Goal: Task Accomplishment & Management: Manage account settings

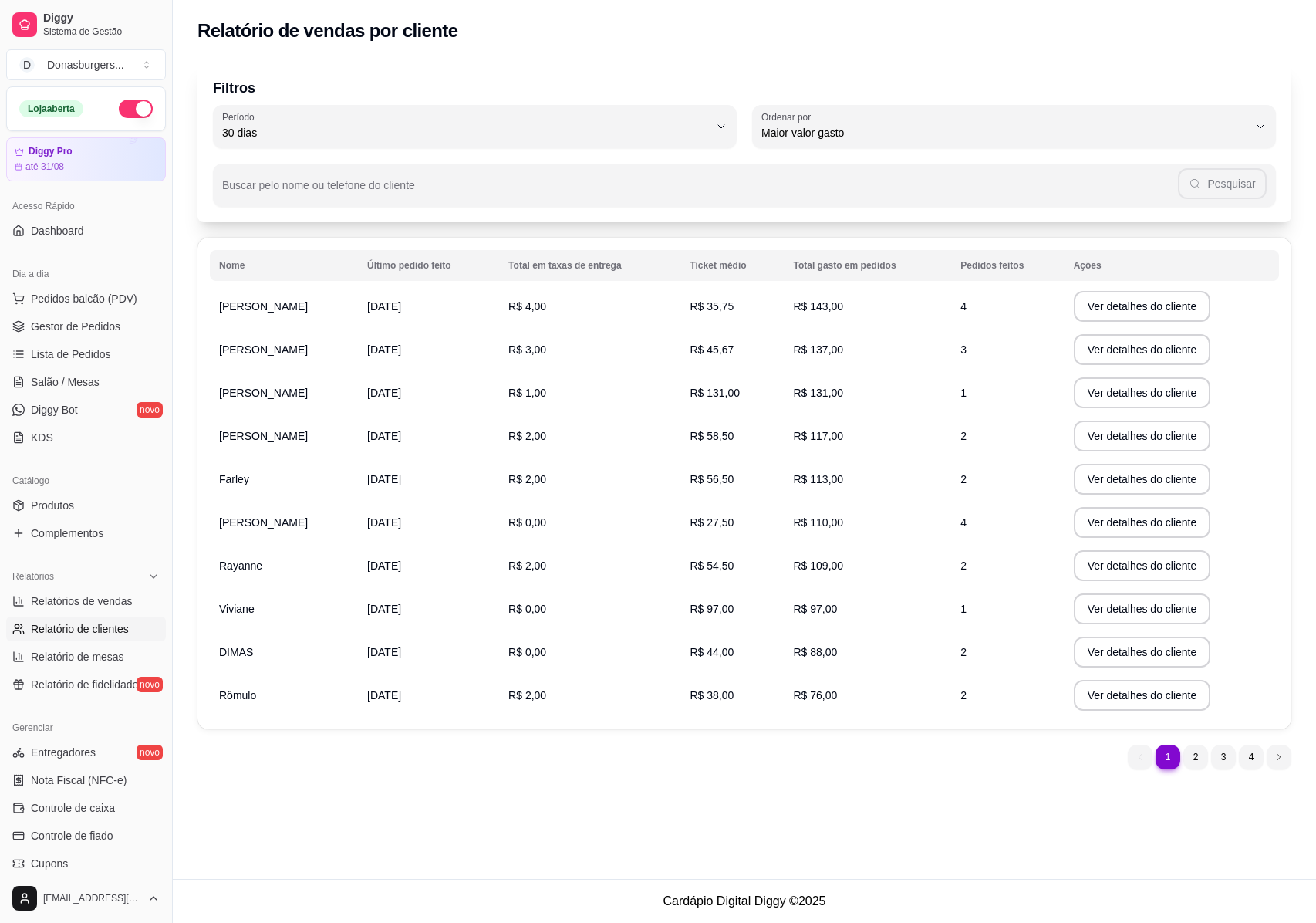
select select "30"
select select "HIGHEST_TOTAL_SPENT_WITH_ORDERS"
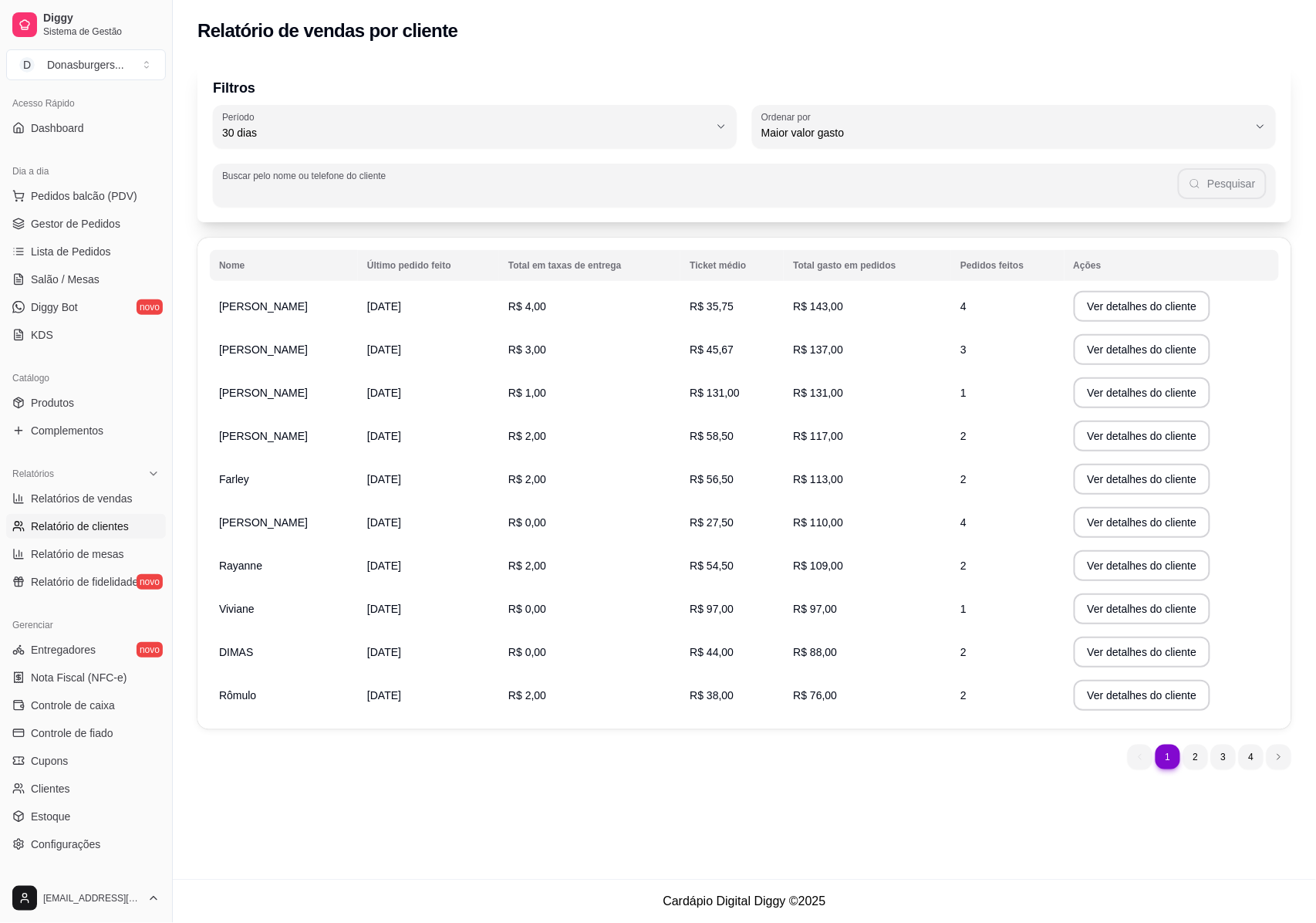
click at [746, 196] on input "Buscar pelo nome ou telefone do cliente" at bounding box center [700, 191] width 956 height 15
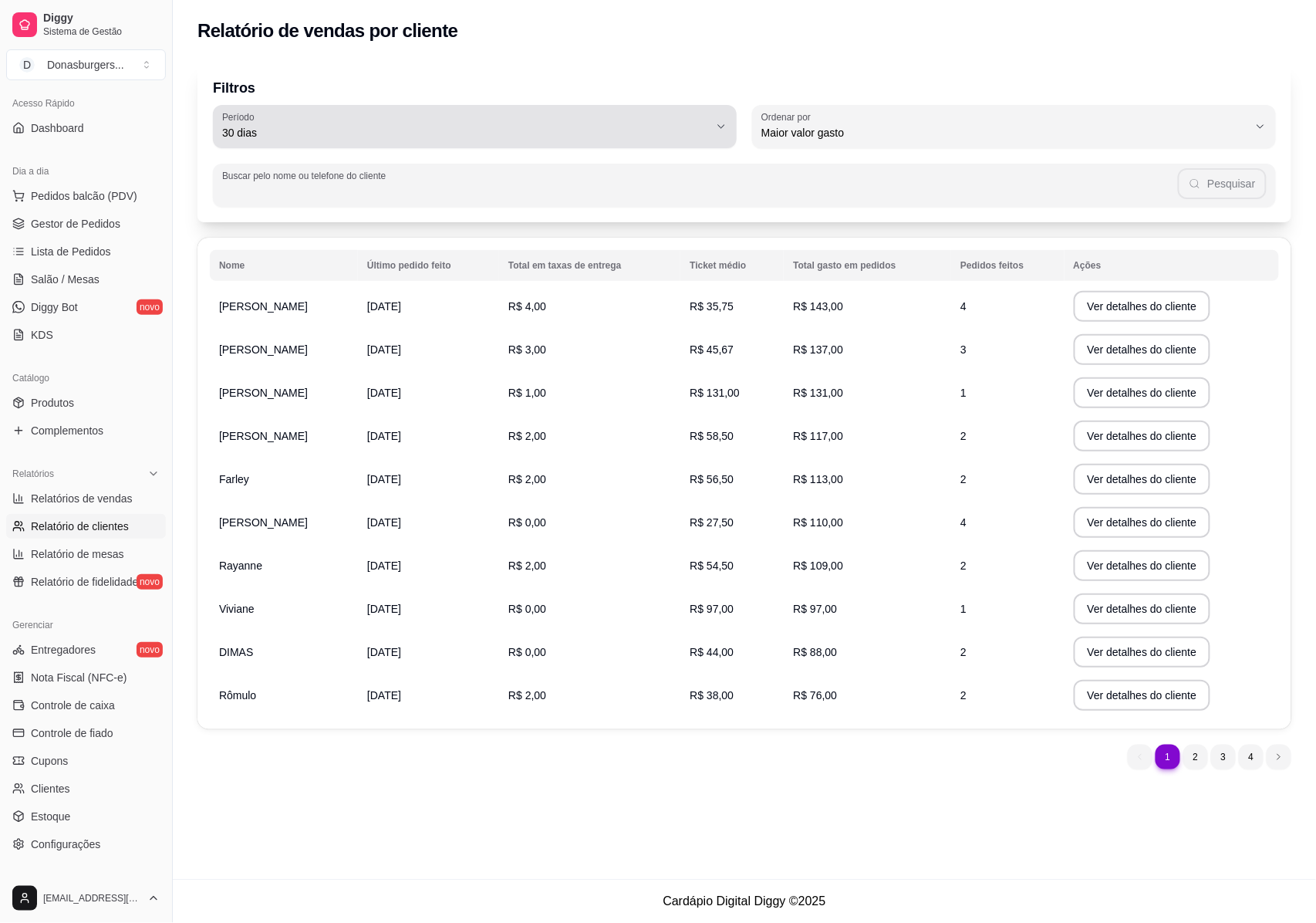
click at [728, 134] on button "Período 30 dias" at bounding box center [475, 126] width 524 height 43
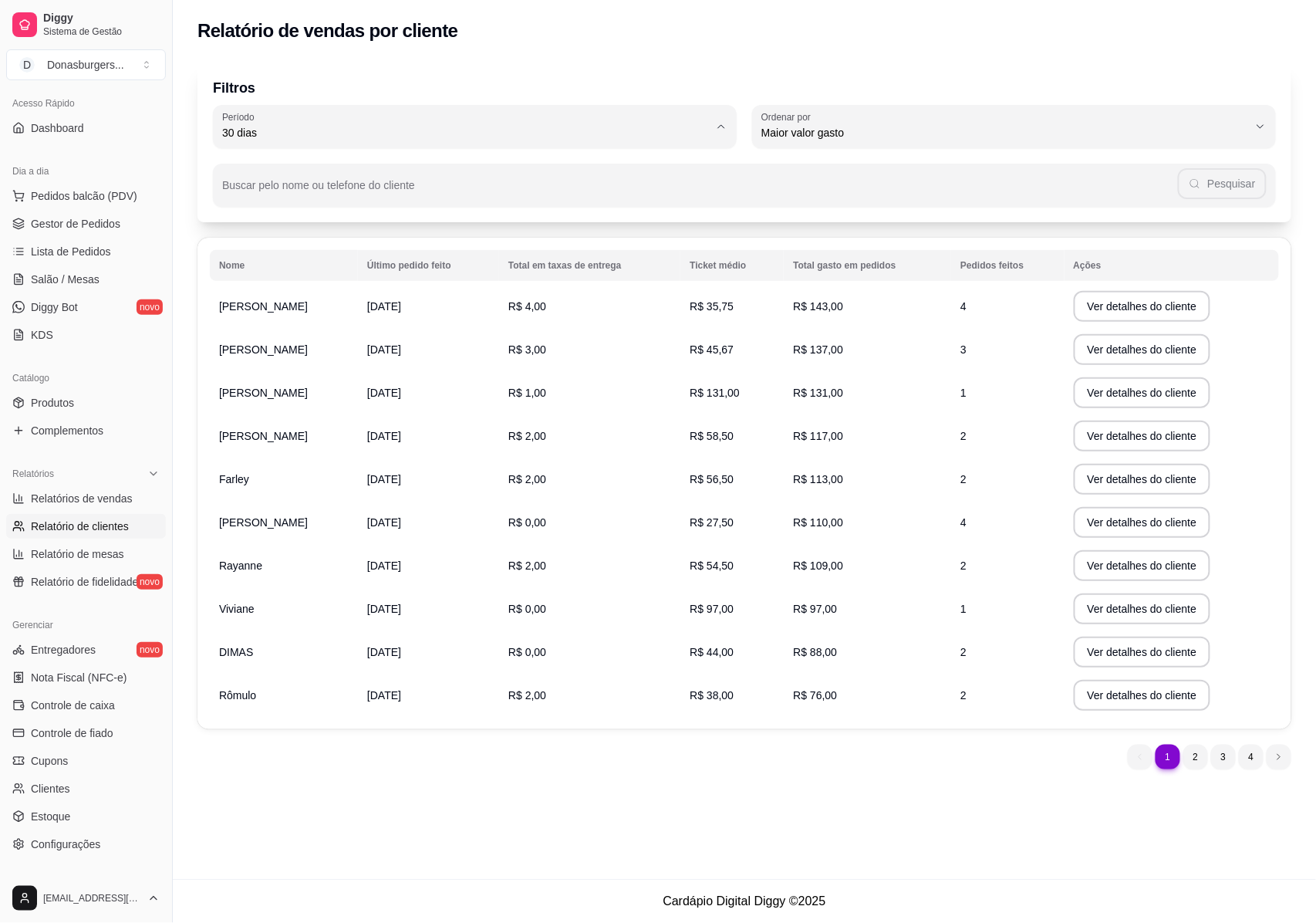
click at [282, 328] on span "60 dias" at bounding box center [467, 320] width 464 height 14
type input "60"
select select "60"
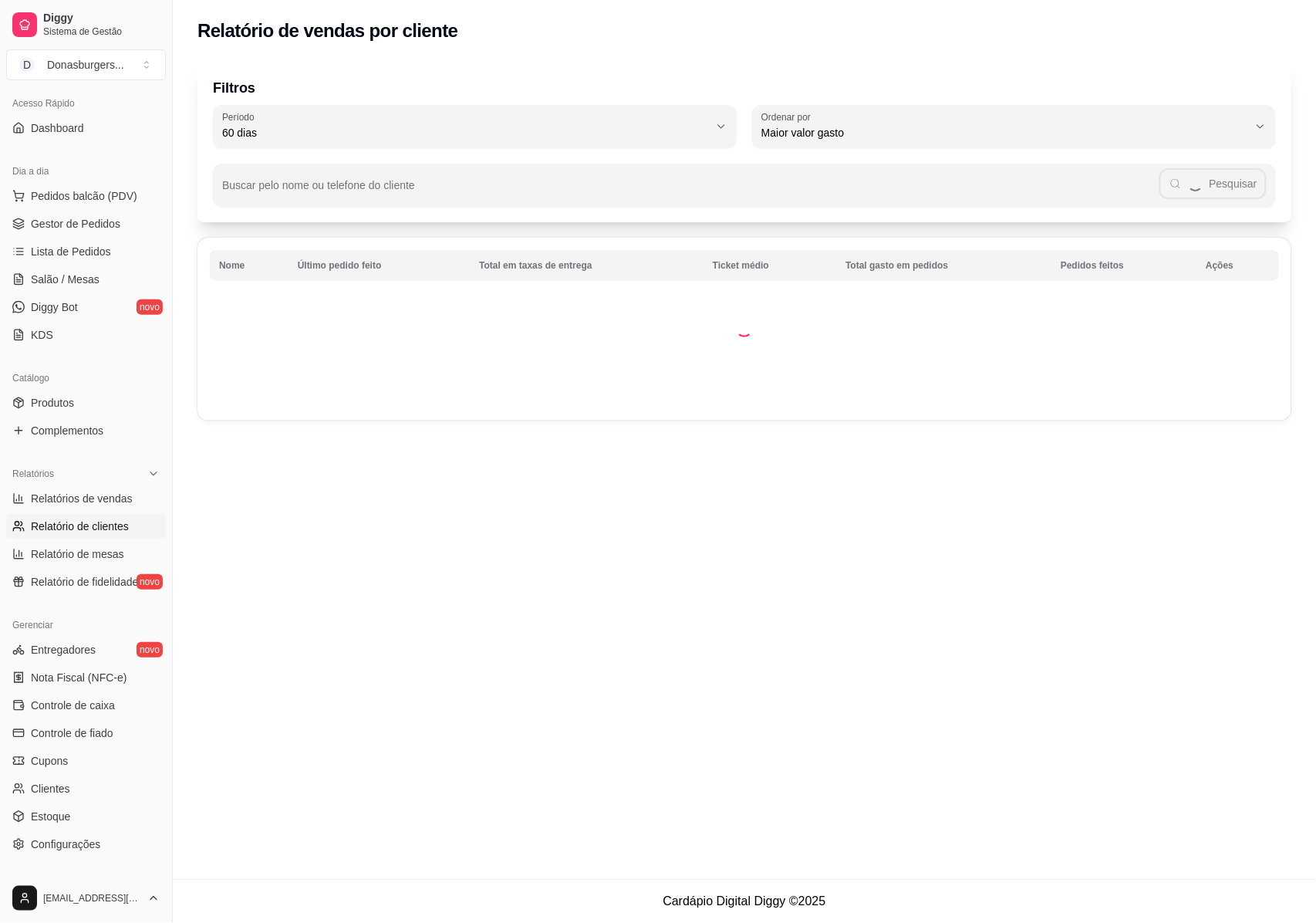
scroll to position [14, 0]
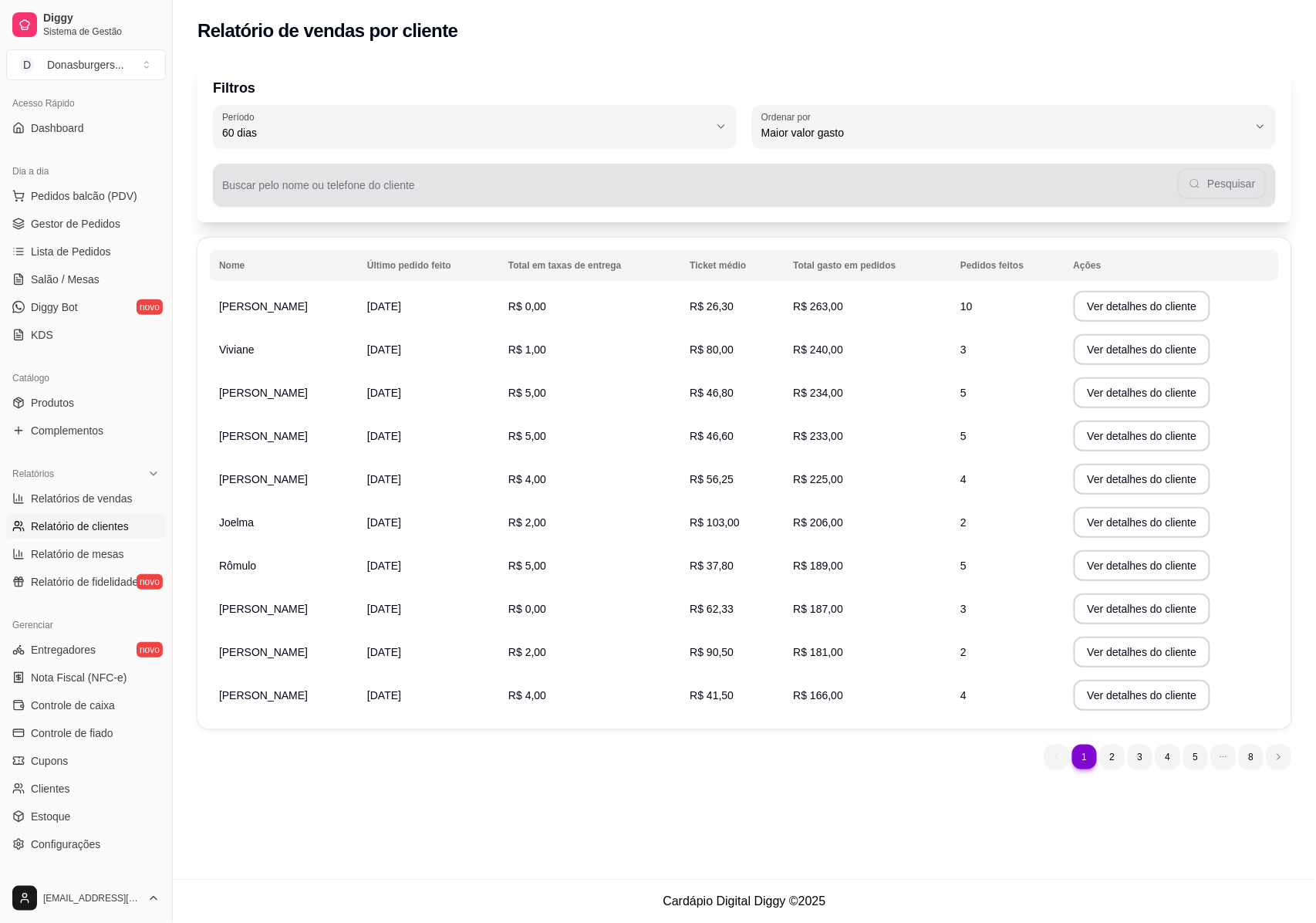
click at [370, 189] on input "Buscar pelo nome ou telefone do cliente" at bounding box center [700, 191] width 956 height 15
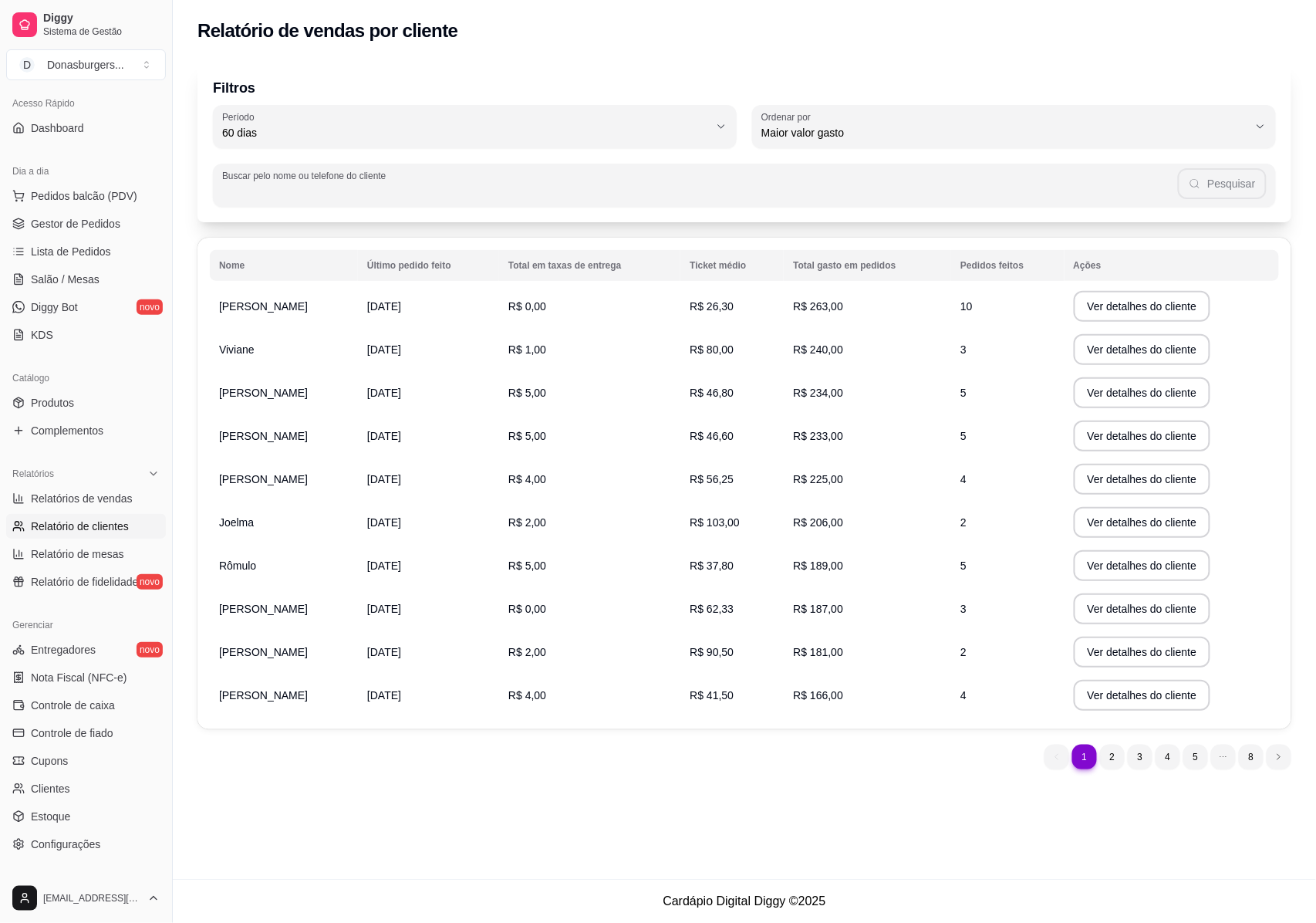
paste input "[PERSON_NAME]"
click at [1244, 180] on button "Pesquisar" at bounding box center [1222, 183] width 88 height 31
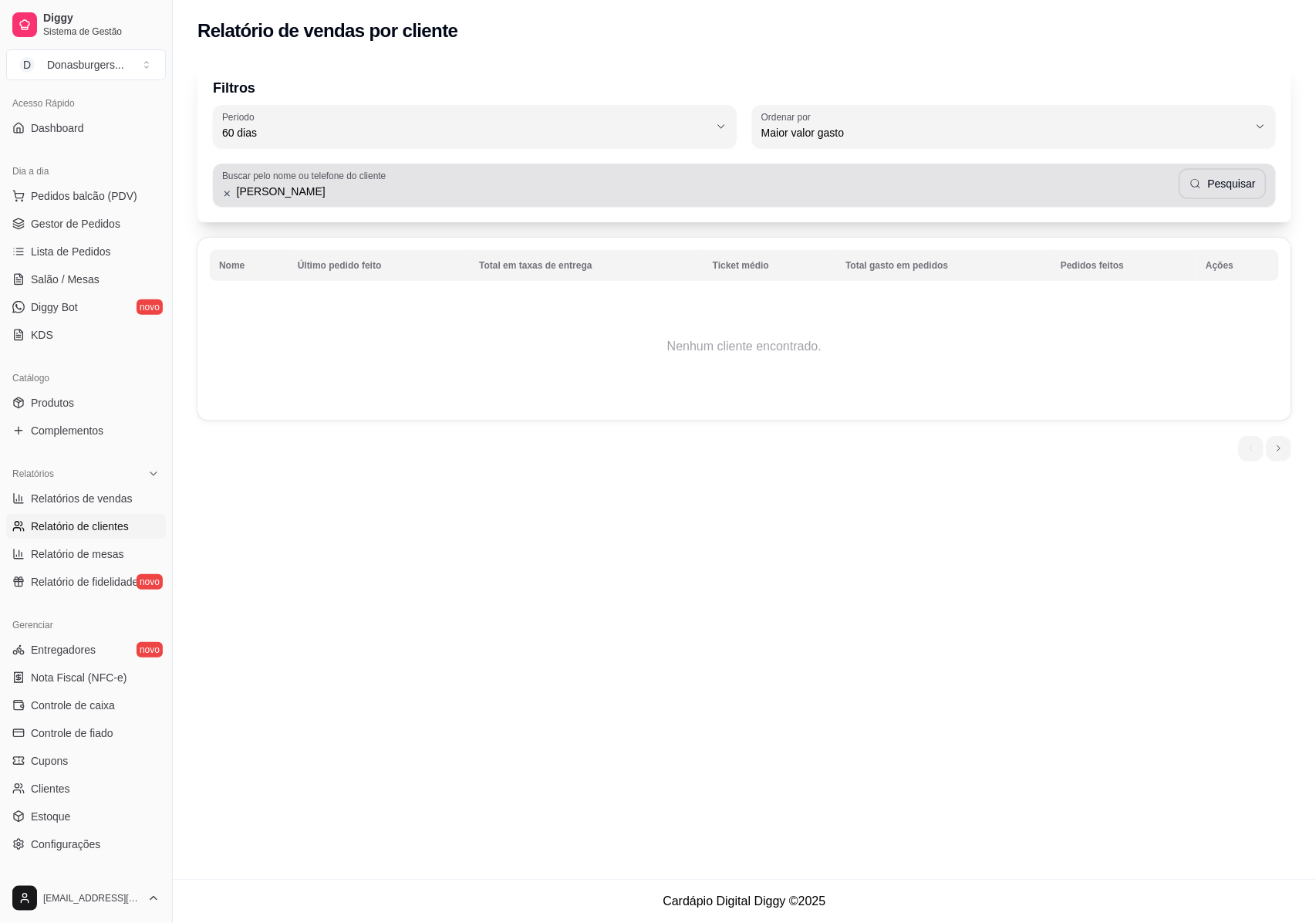
click at [279, 183] on input "[PERSON_NAME]" at bounding box center [705, 191] width 946 height 15
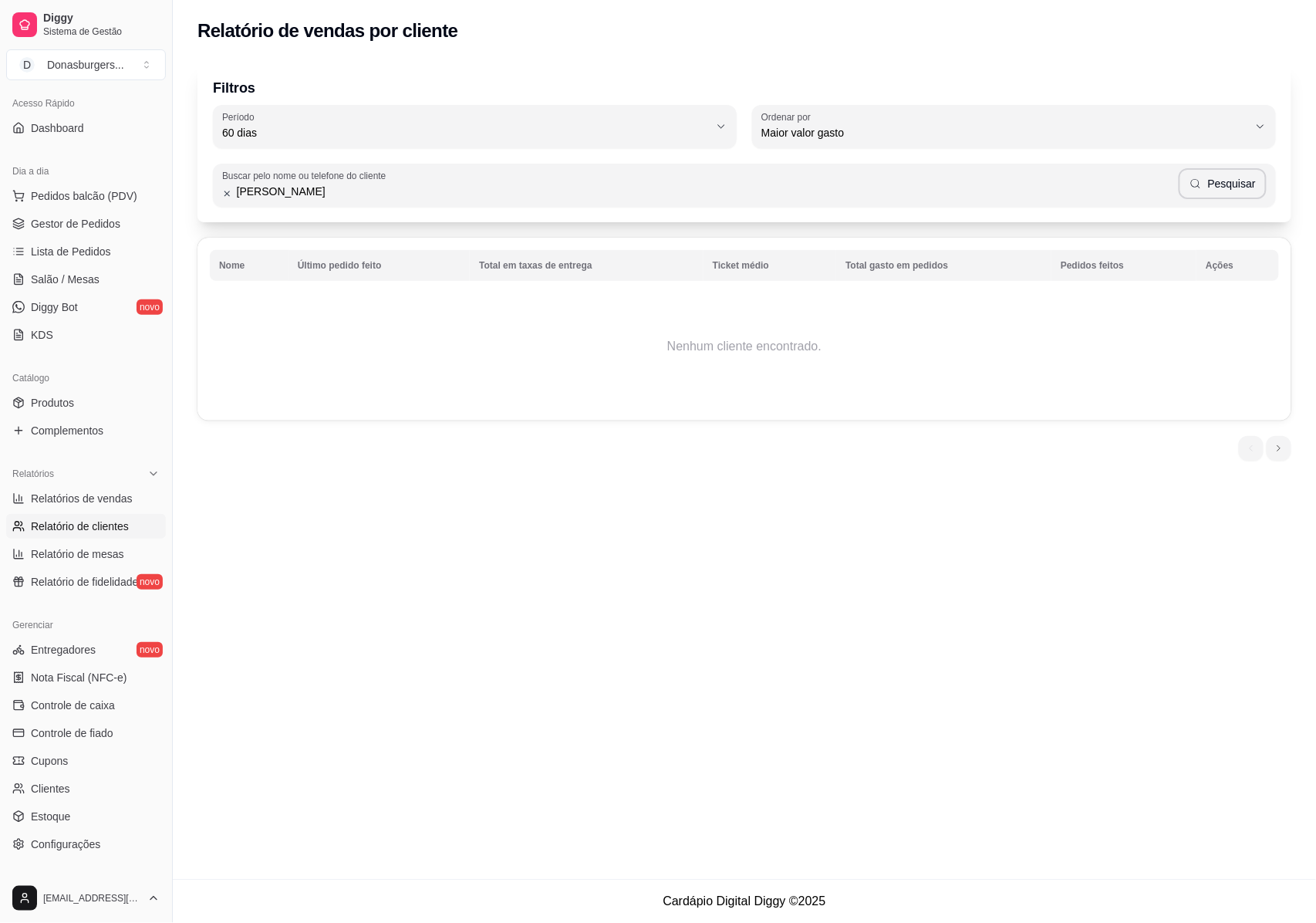
click at [242, 190] on input "[PERSON_NAME]" at bounding box center [705, 191] width 946 height 15
type input "[PERSON_NAME]"
click at [1244, 175] on button "Pesquisar" at bounding box center [1222, 183] width 88 height 31
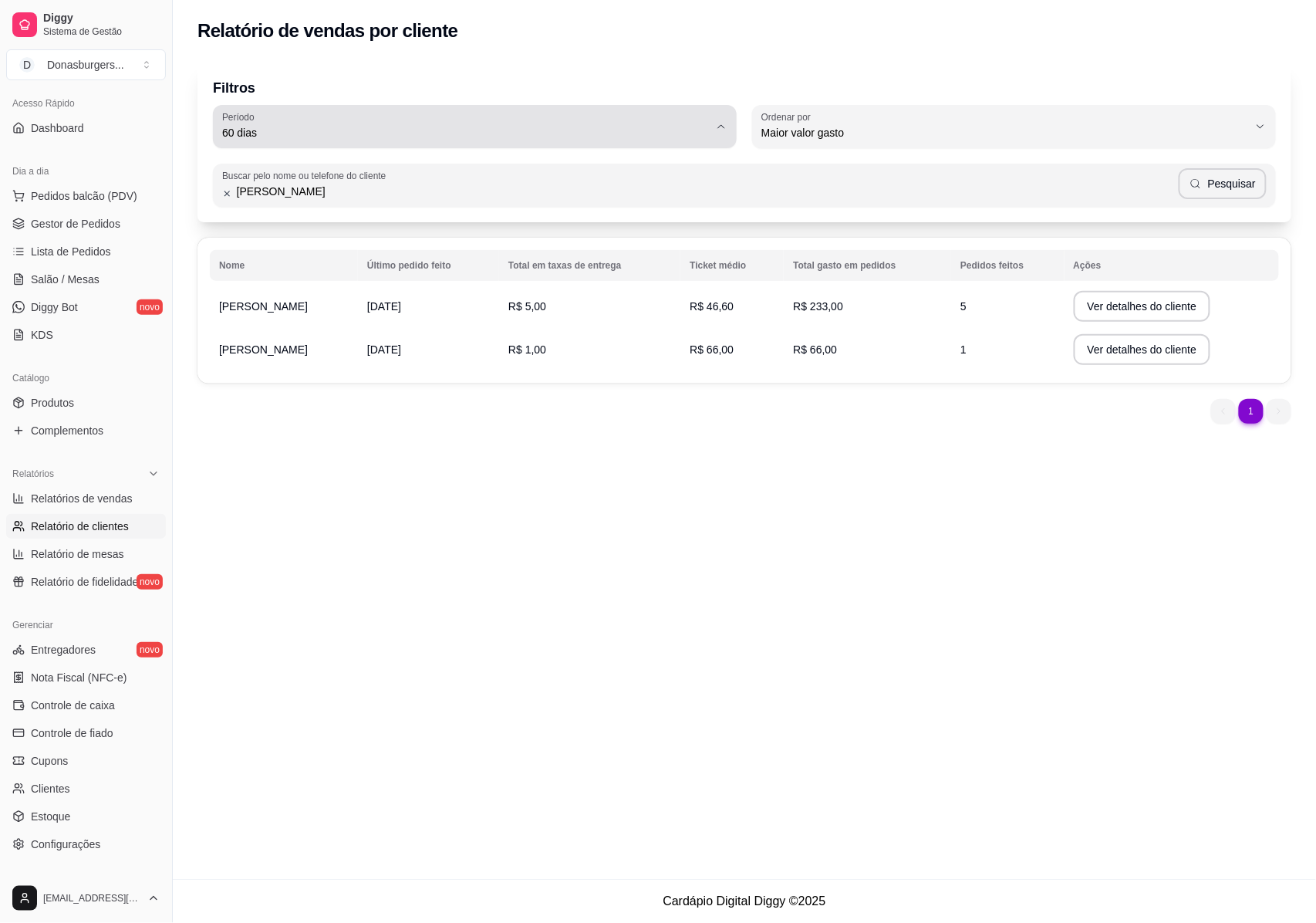
click at [516, 128] on span "60 dias" at bounding box center [465, 132] width 487 height 15
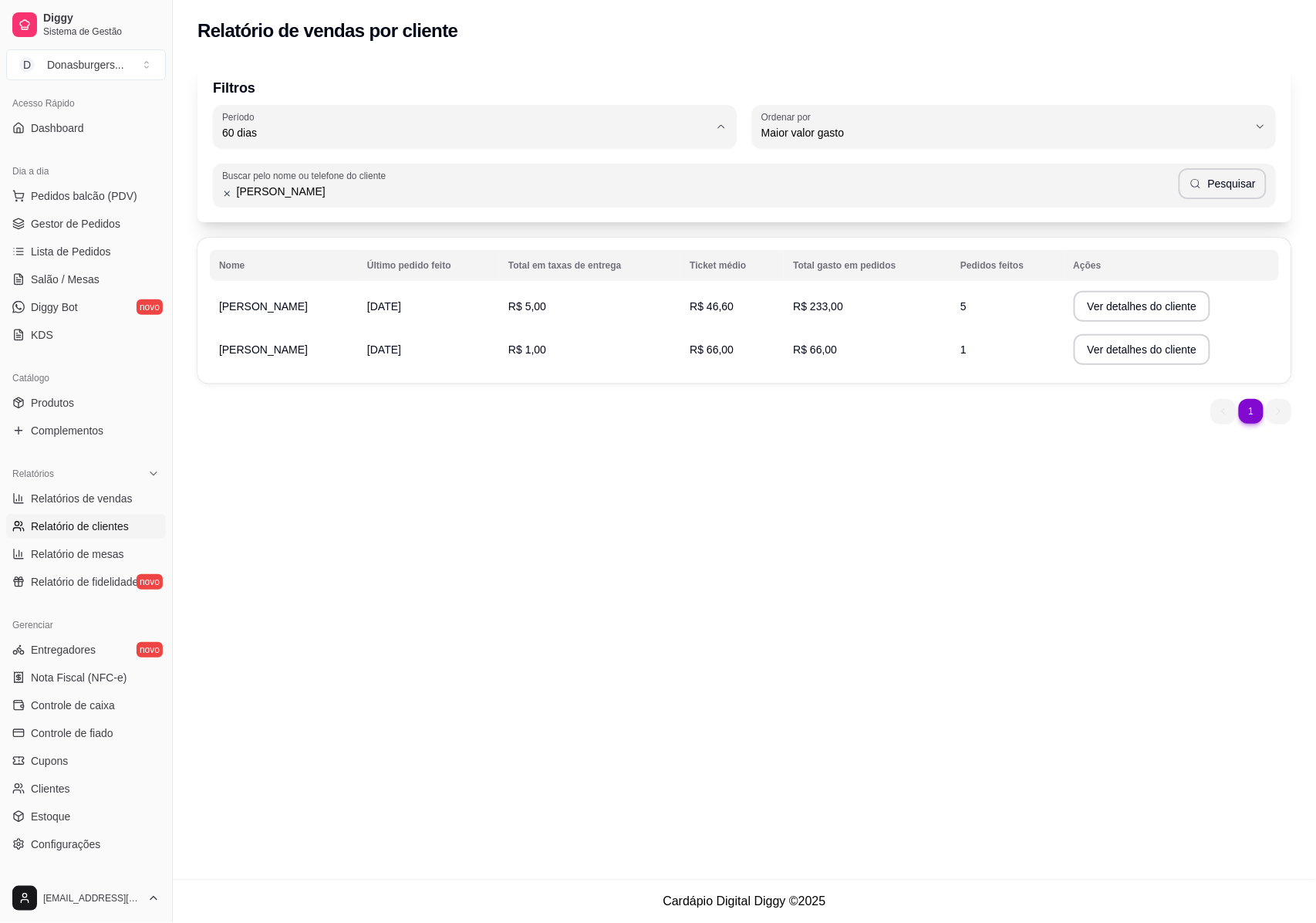
click at [236, 167] on span "Hoje" at bounding box center [467, 169] width 464 height 14
type input "0"
select select "0"
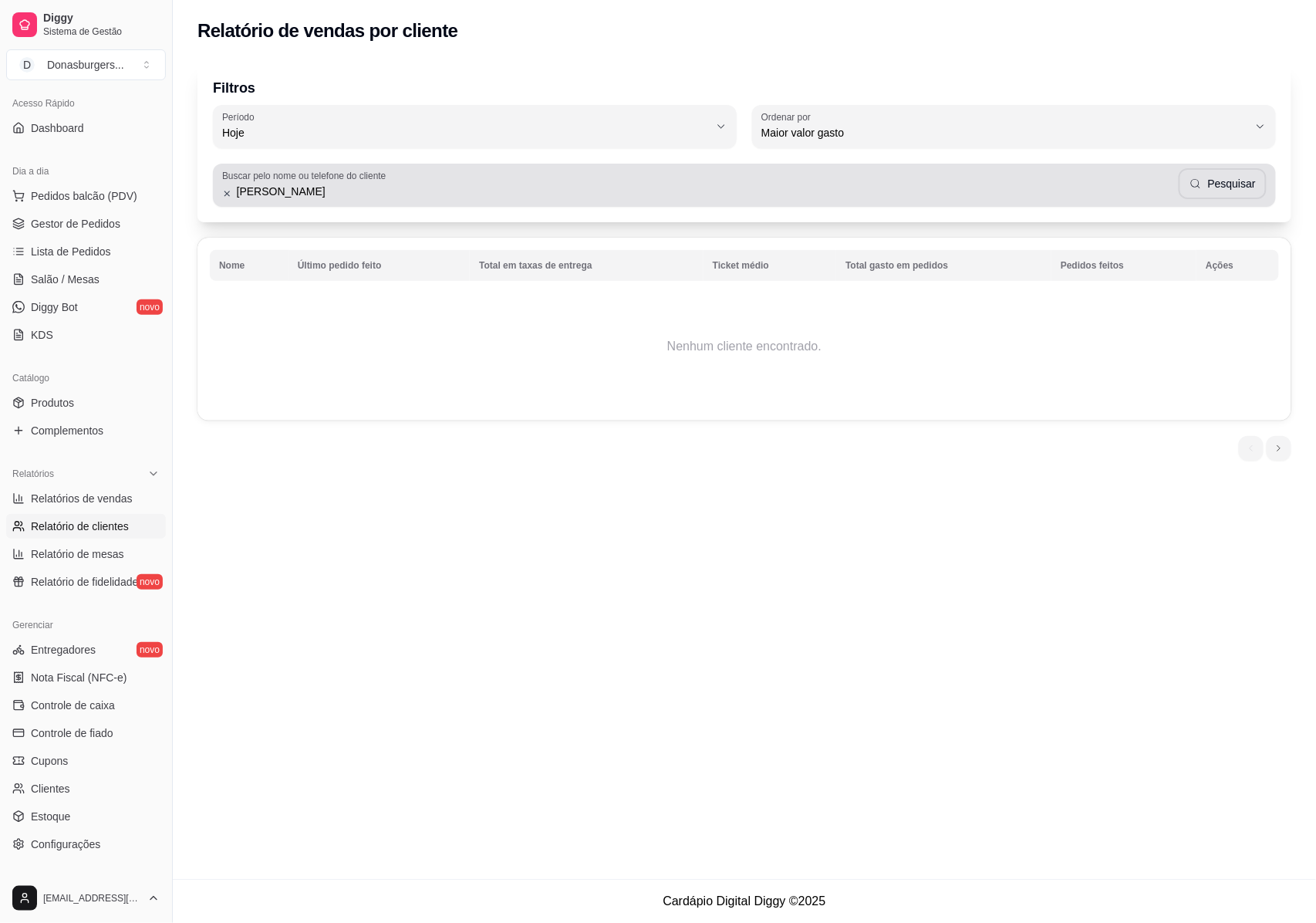
click at [306, 196] on input "[PERSON_NAME]" at bounding box center [705, 191] width 946 height 15
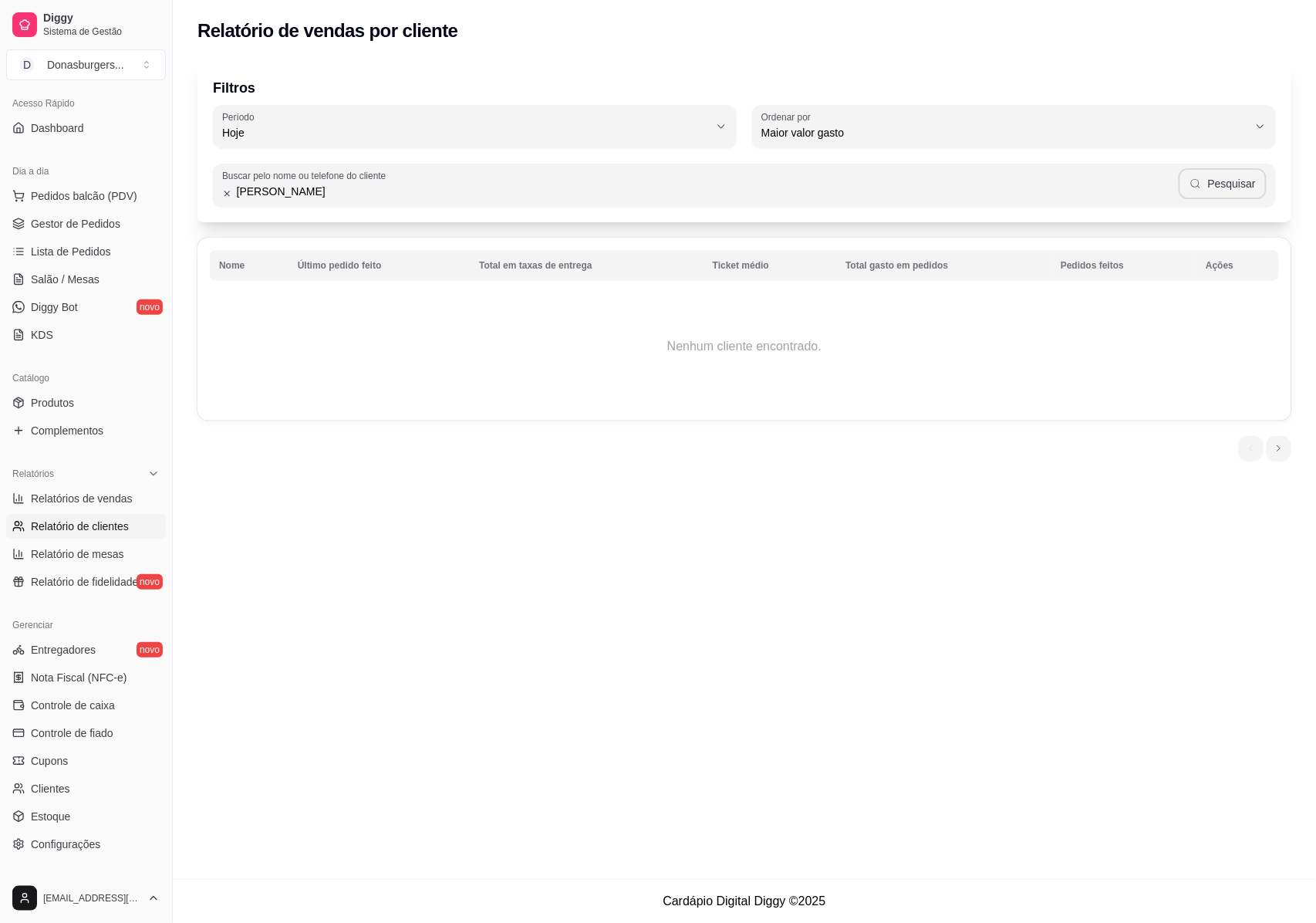
click at [1219, 171] on button "Pesquisar" at bounding box center [1222, 183] width 88 height 31
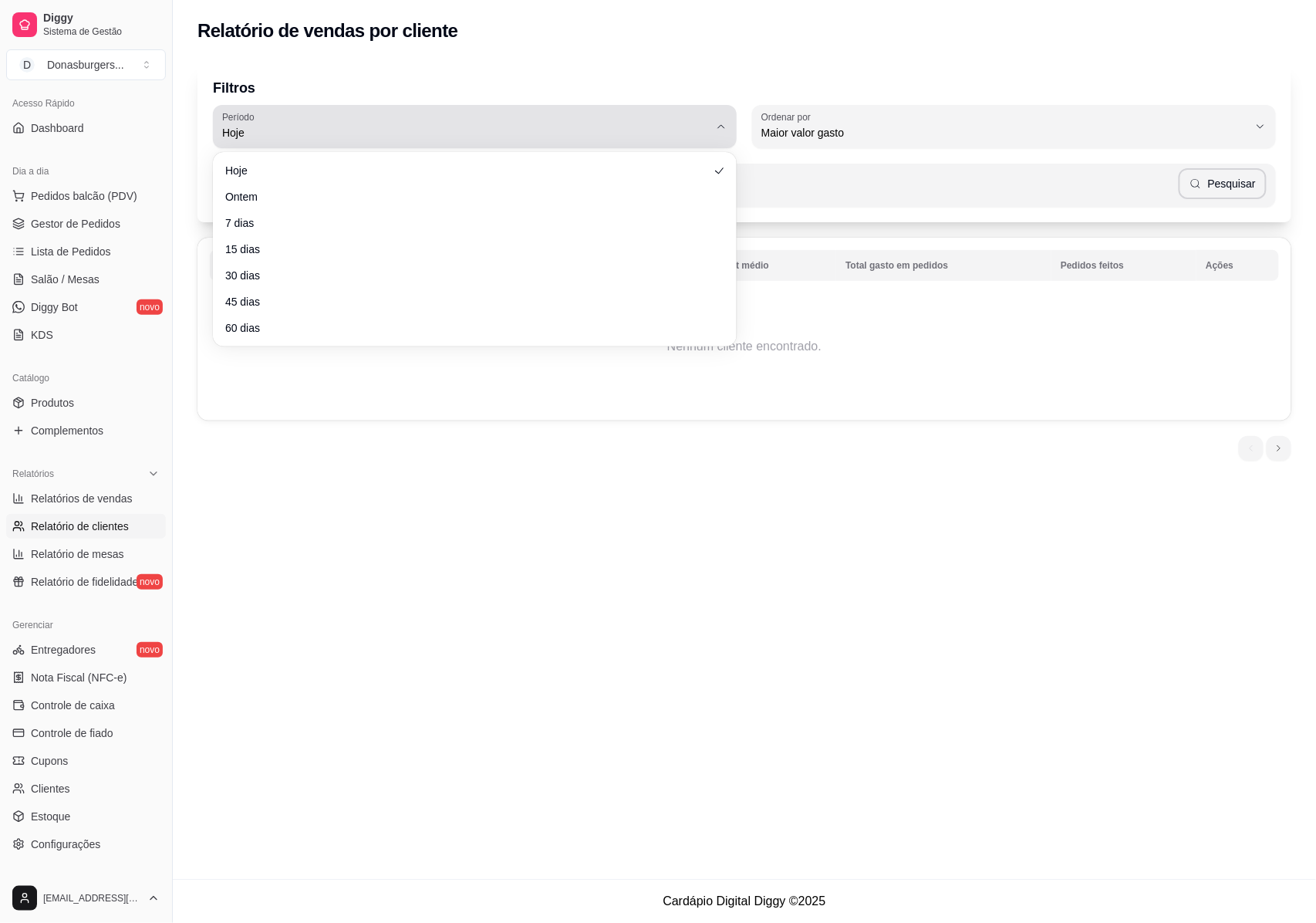
click at [713, 130] on button "[PERSON_NAME]" at bounding box center [475, 126] width 524 height 43
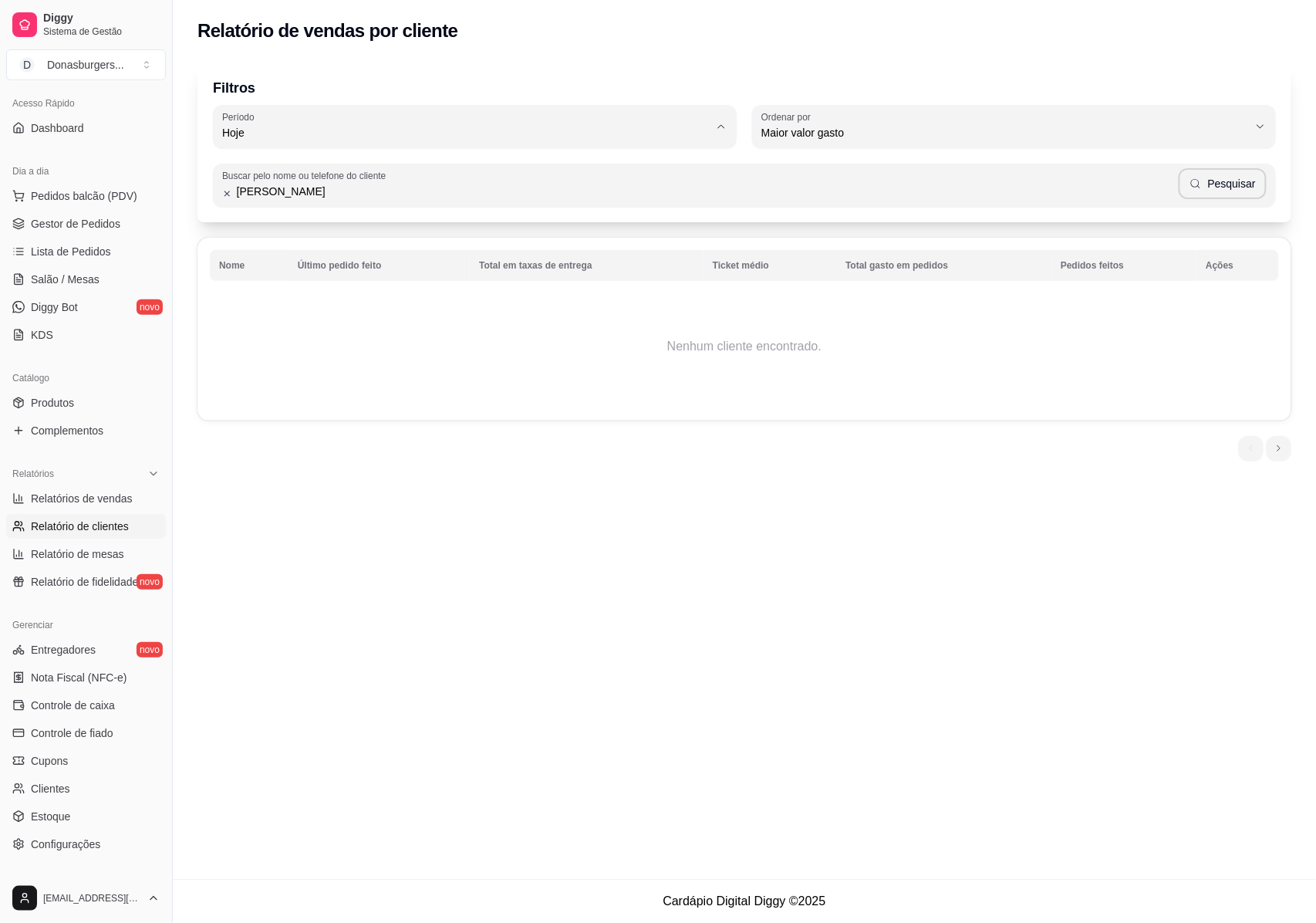
click at [247, 328] on span "60 dias" at bounding box center [467, 320] width 464 height 14
type input "60"
select select "60"
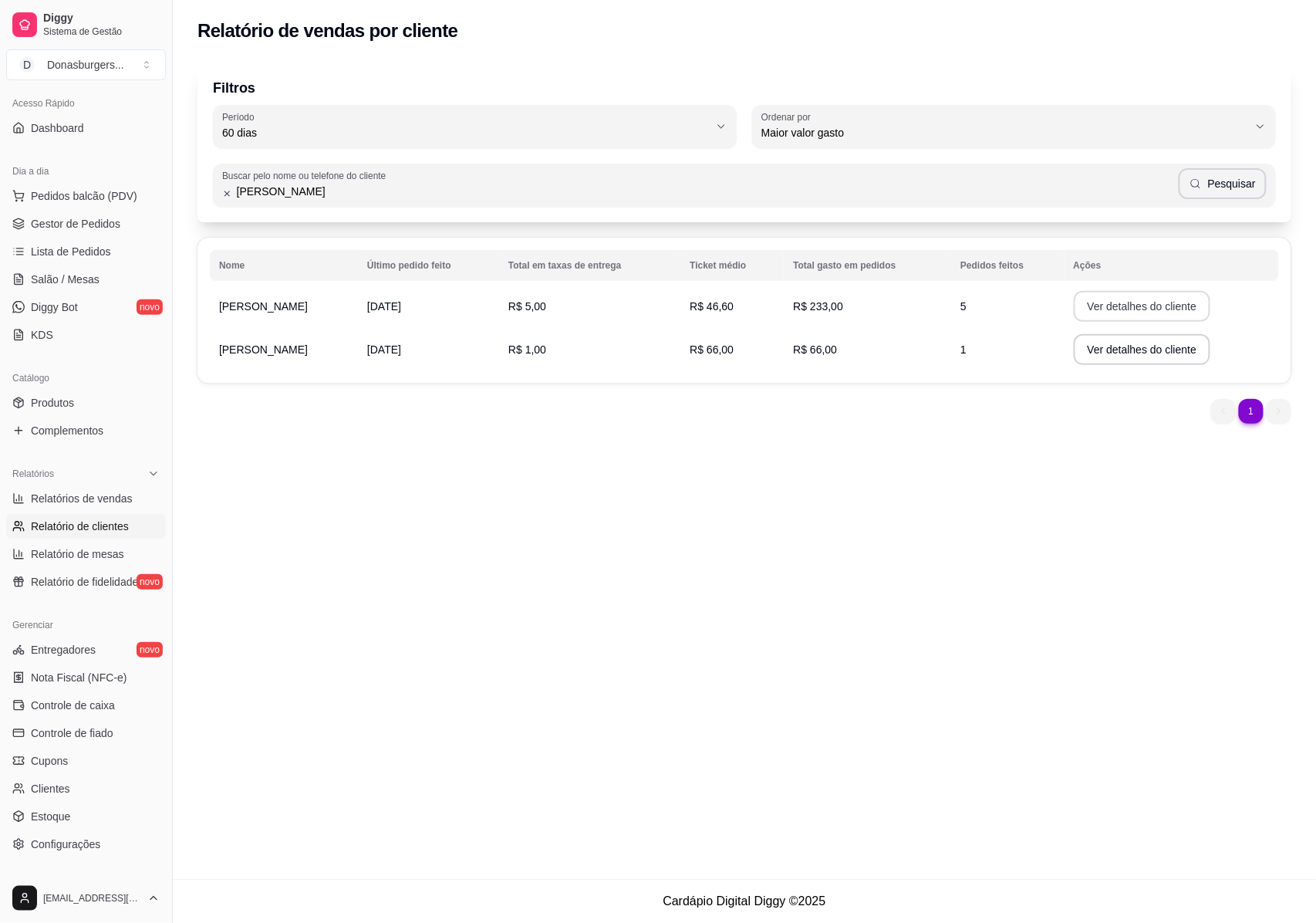
click at [1123, 303] on button "Ver detalhes do cliente" at bounding box center [1142, 306] width 138 height 31
click at [103, 225] on span "Gestor de Pedidos" at bounding box center [75, 223] width 89 height 15
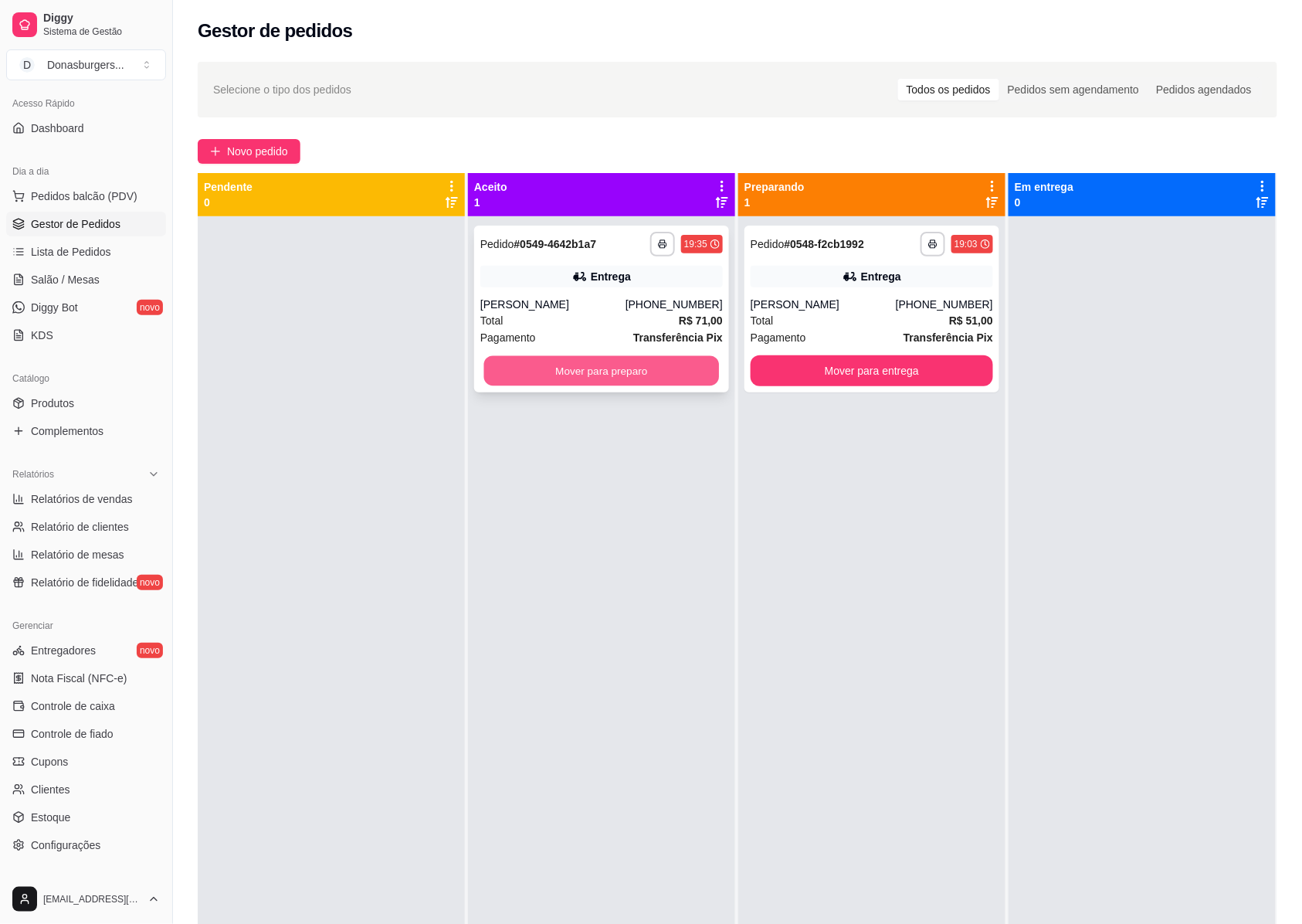
click at [547, 371] on button "Mover para preparo" at bounding box center [602, 371] width 235 height 30
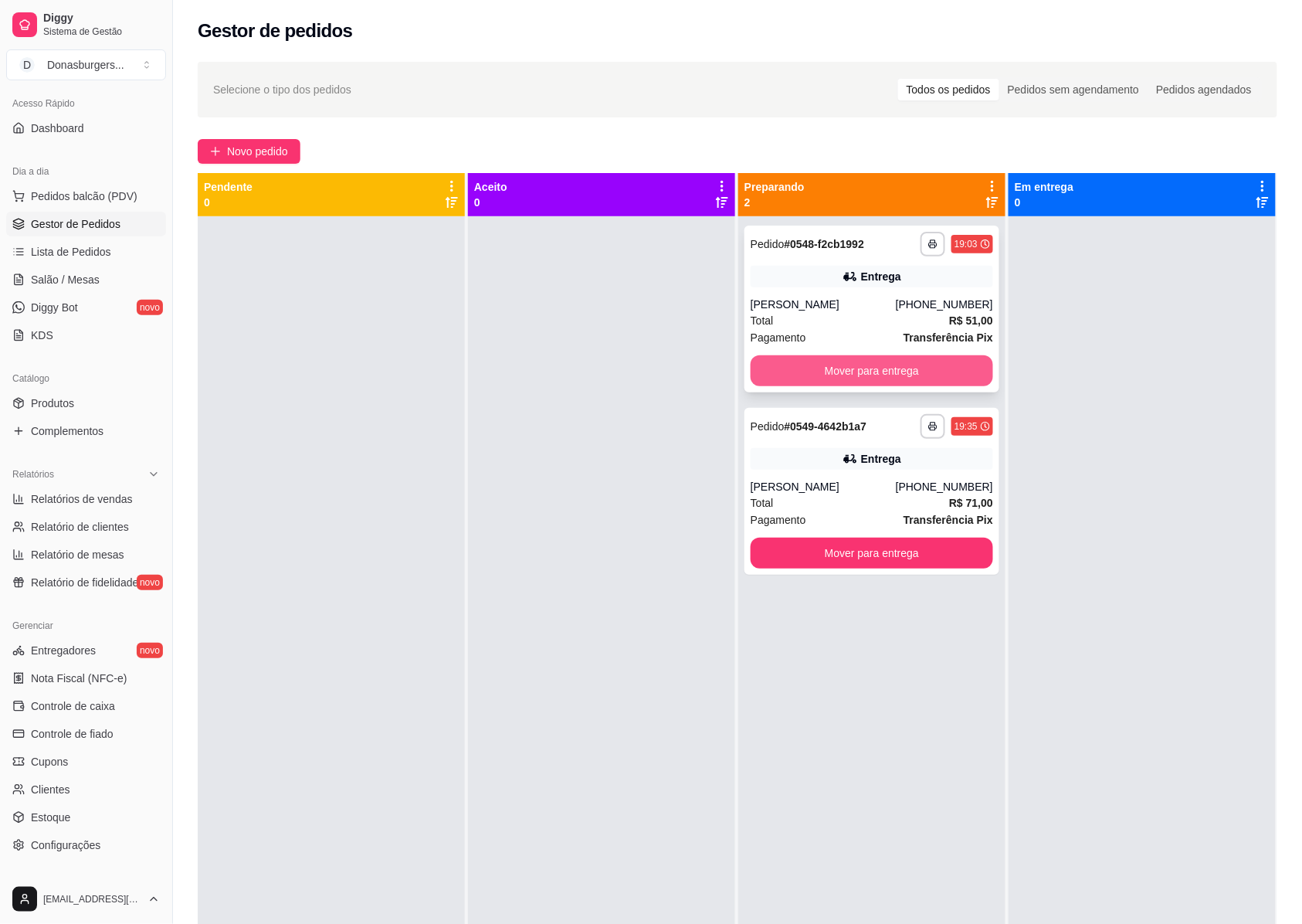
click at [872, 369] on button "Mover para entrega" at bounding box center [872, 371] width 243 height 31
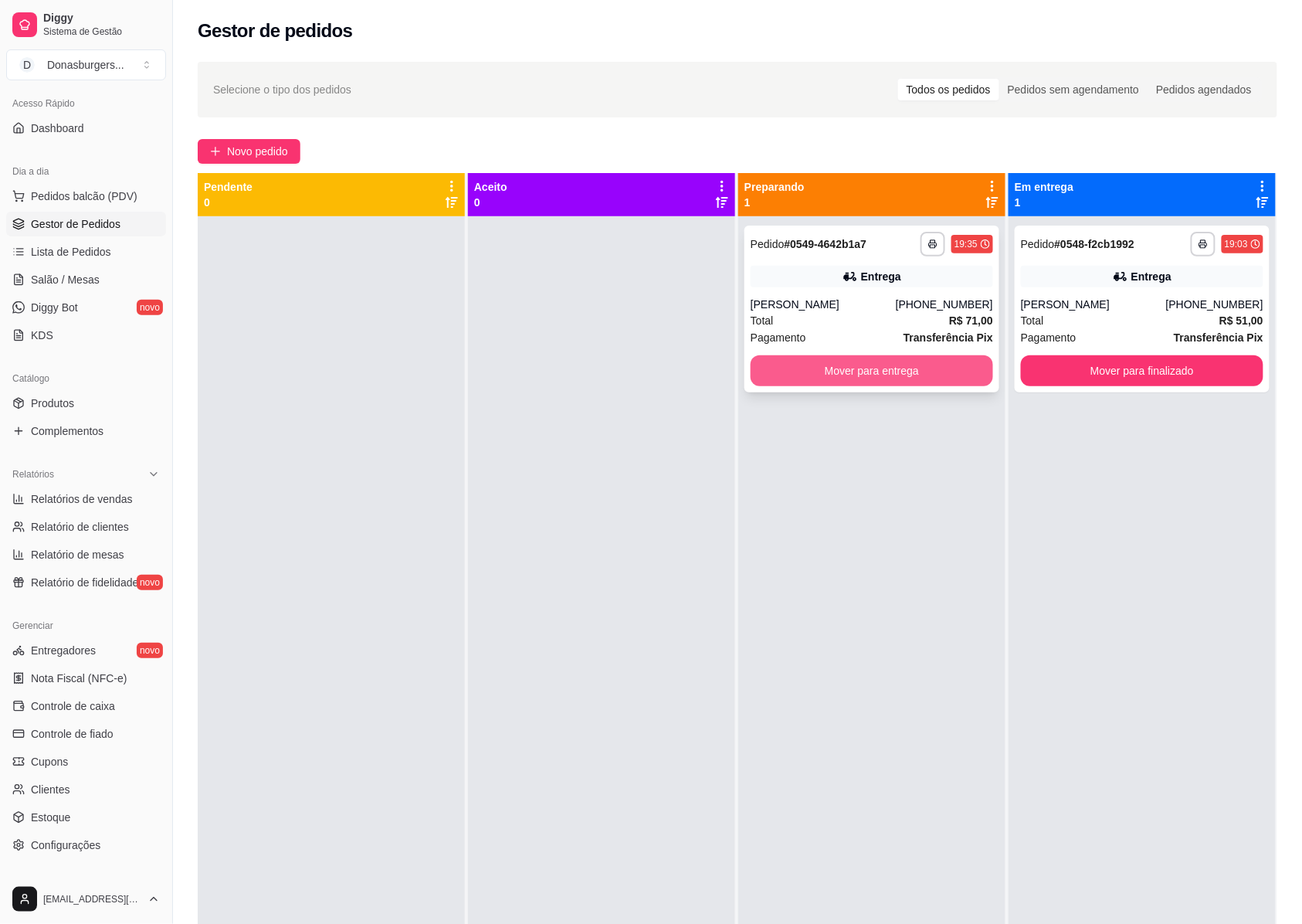
click at [904, 374] on button "Mover para entrega" at bounding box center [872, 371] width 243 height 31
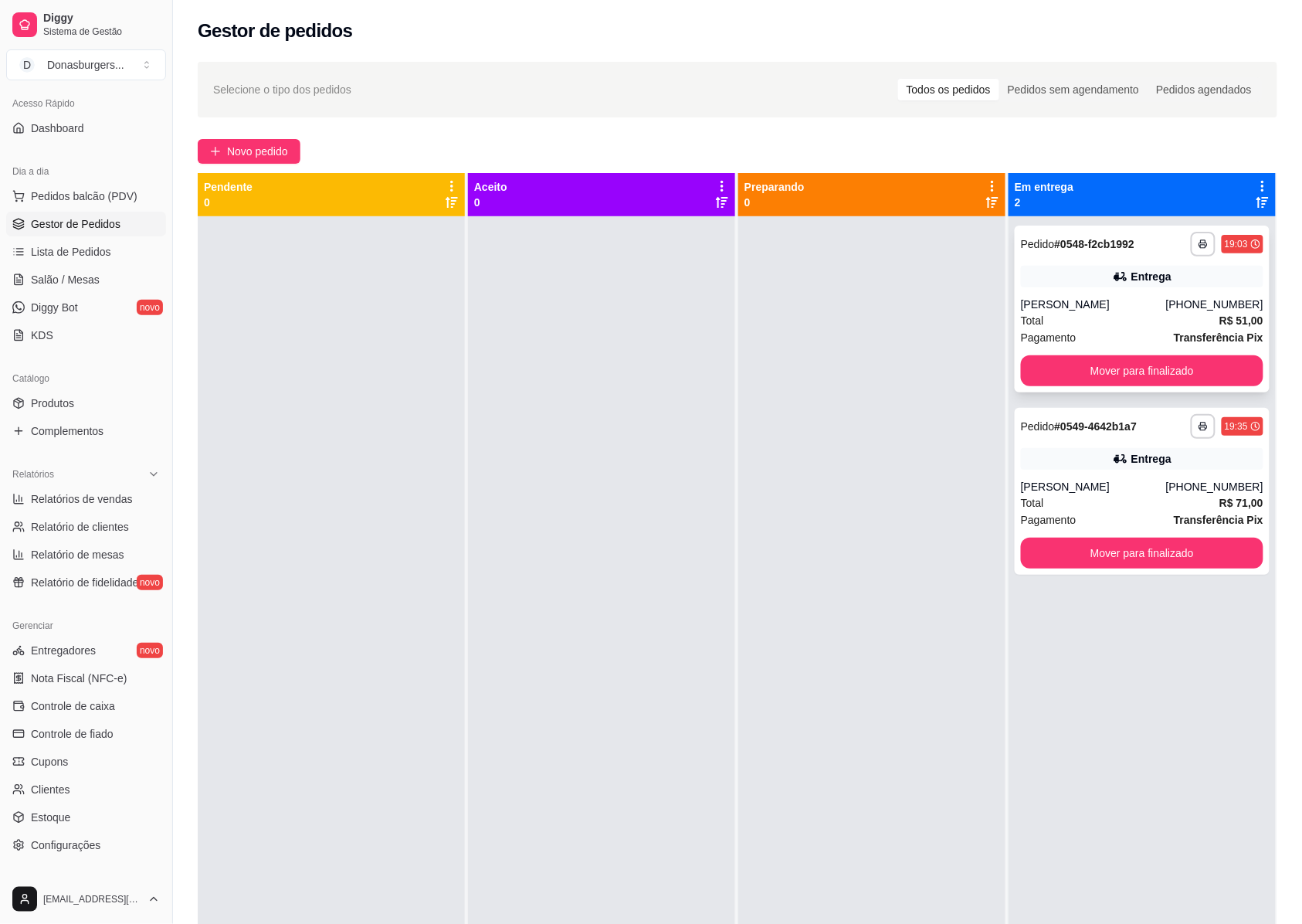
click at [1071, 315] on div "Total R$ 51,00" at bounding box center [1142, 320] width 243 height 17
click at [1042, 466] on div "Entrega" at bounding box center [1142, 458] width 243 height 22
click at [1126, 367] on button "Mover para finalizado" at bounding box center [1142, 371] width 243 height 31
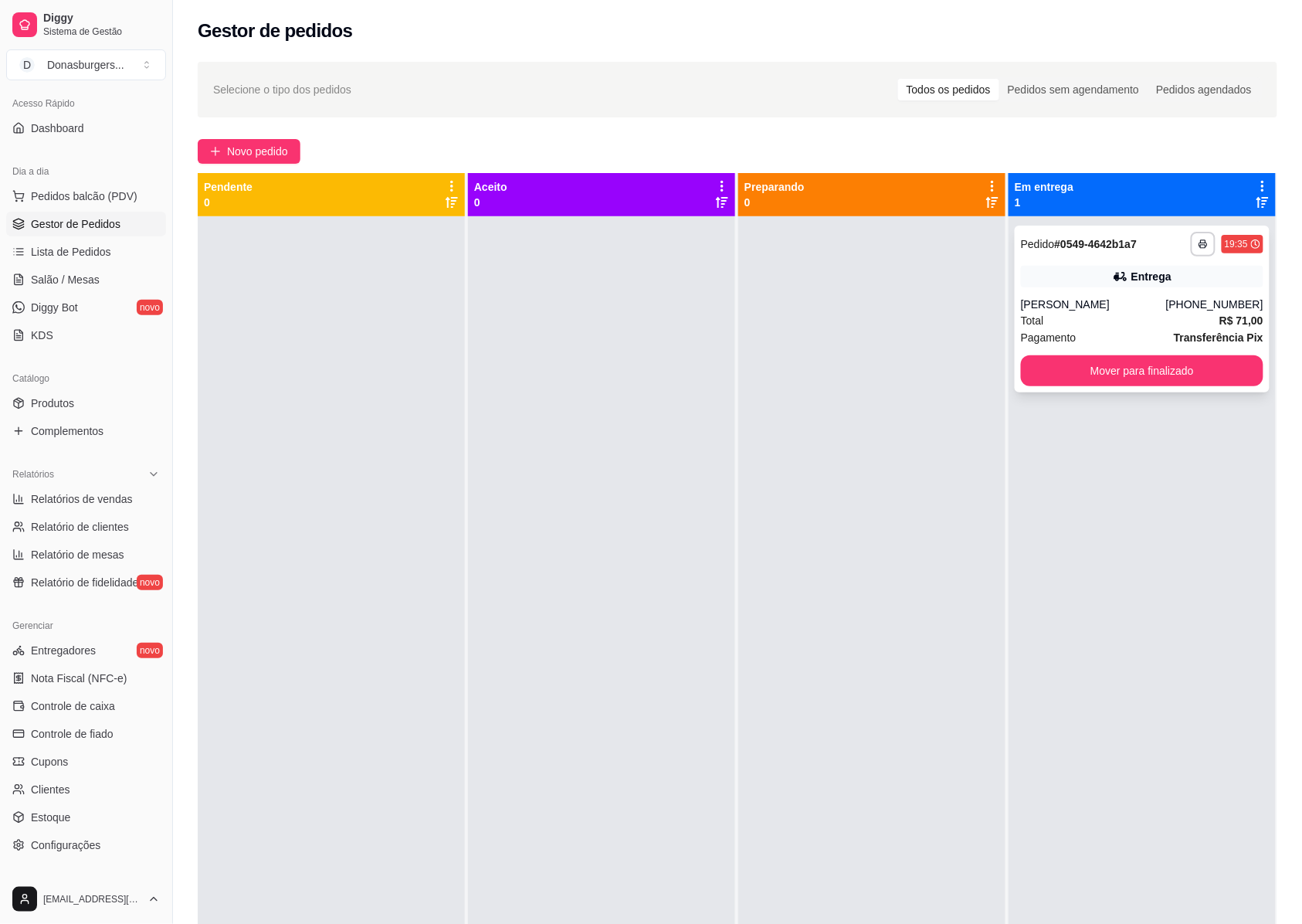
click at [1098, 387] on div "**********" at bounding box center [1142, 309] width 255 height 167
click at [1108, 377] on button "Mover para finalizado" at bounding box center [1142, 371] width 243 height 31
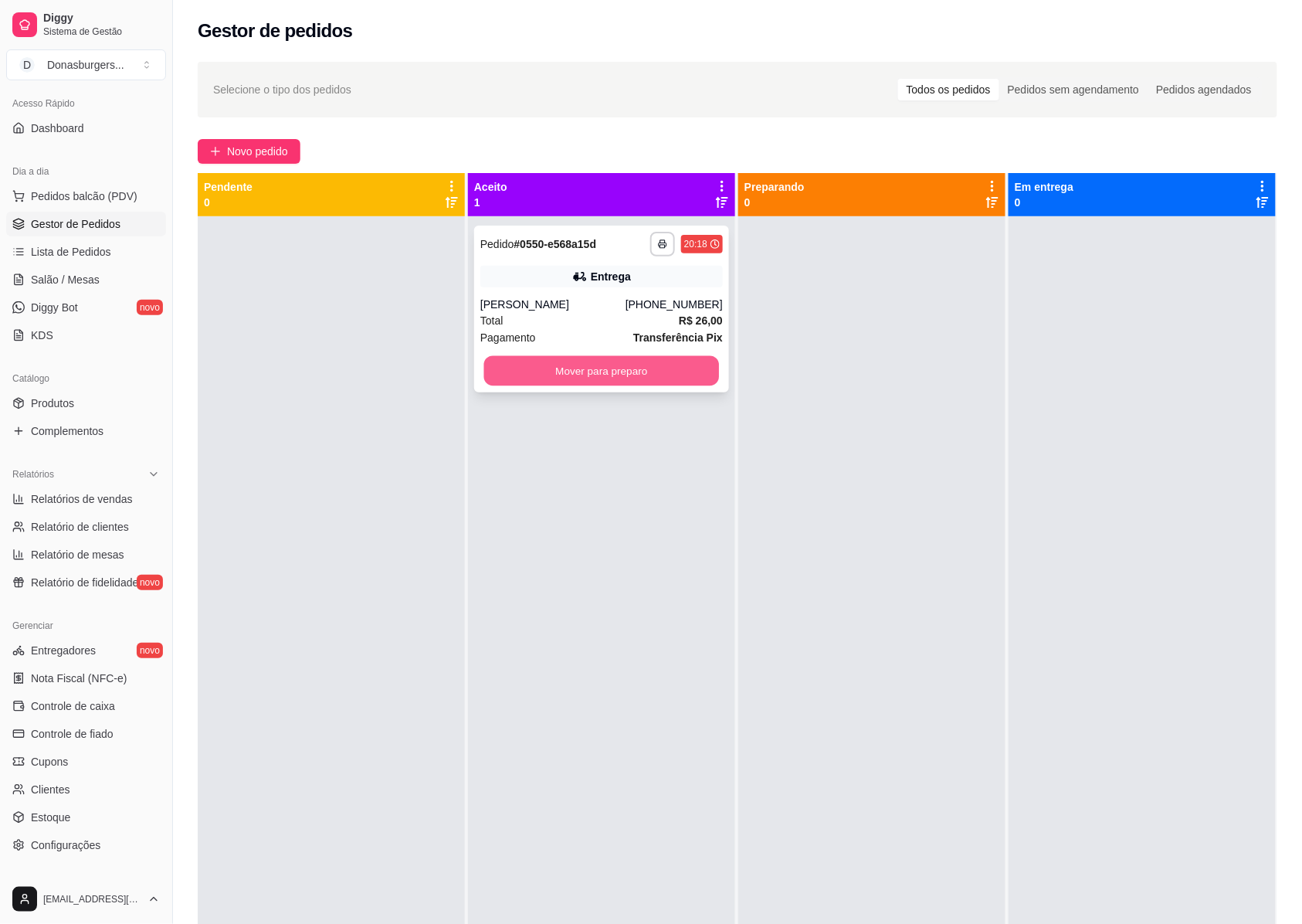
click at [638, 371] on button "Mover para preparo" at bounding box center [602, 371] width 235 height 30
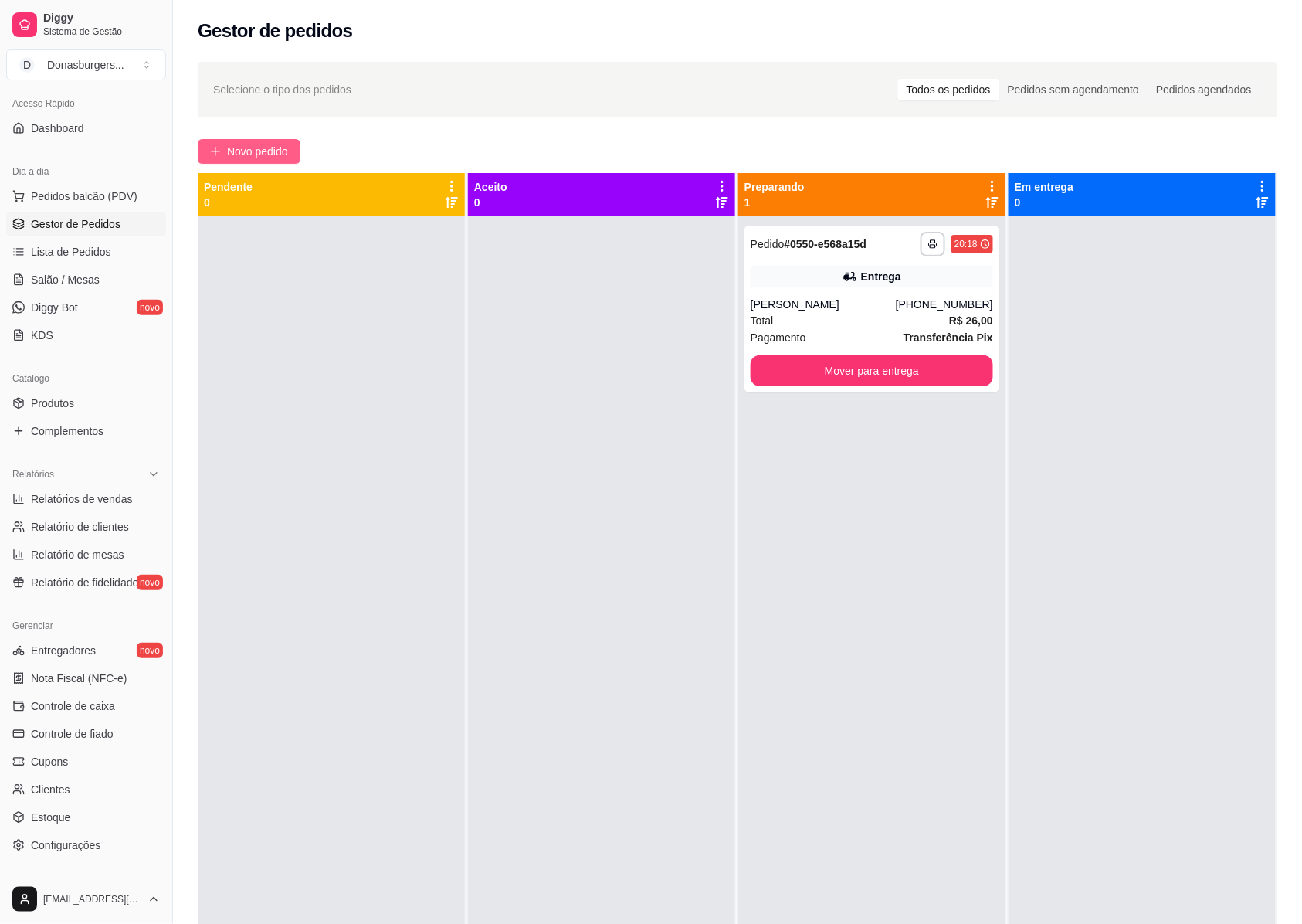
click at [288, 142] on button "Novo pedido" at bounding box center [249, 151] width 103 height 25
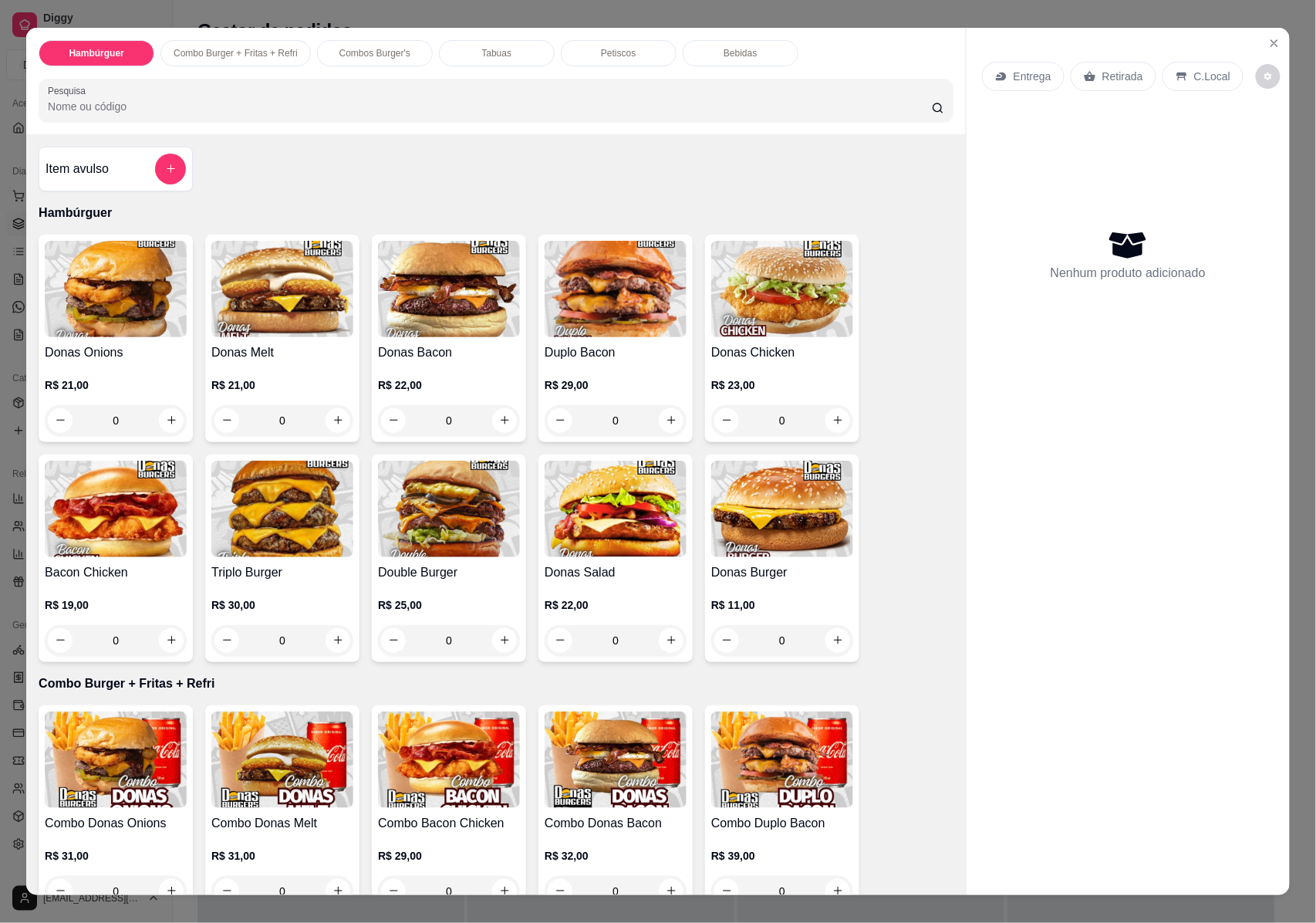
click at [1117, 68] on p "Retirada" at bounding box center [1122, 76] width 41 height 15
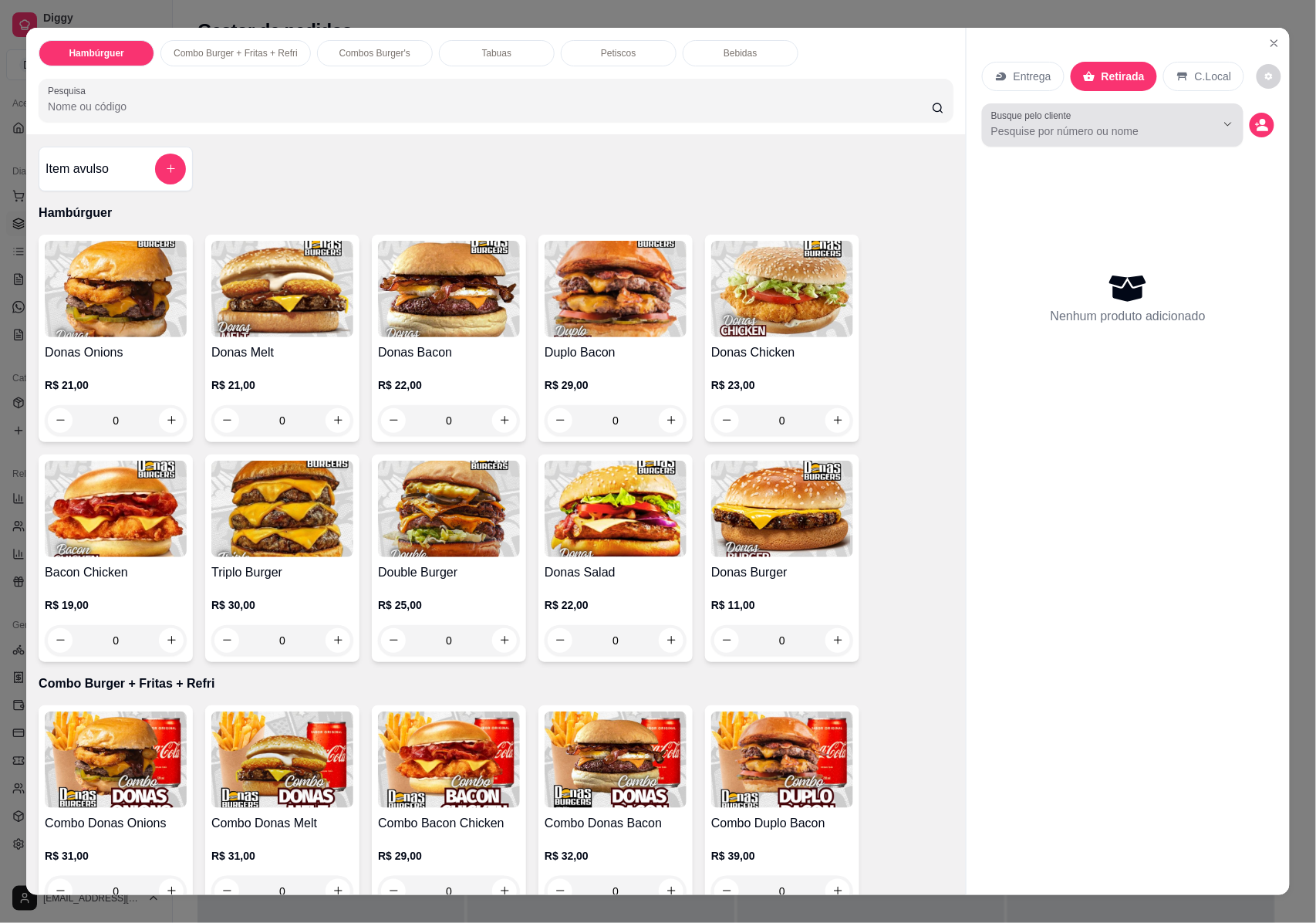
click at [1043, 133] on input "Busque pelo cliente" at bounding box center [1091, 130] width 199 height 15
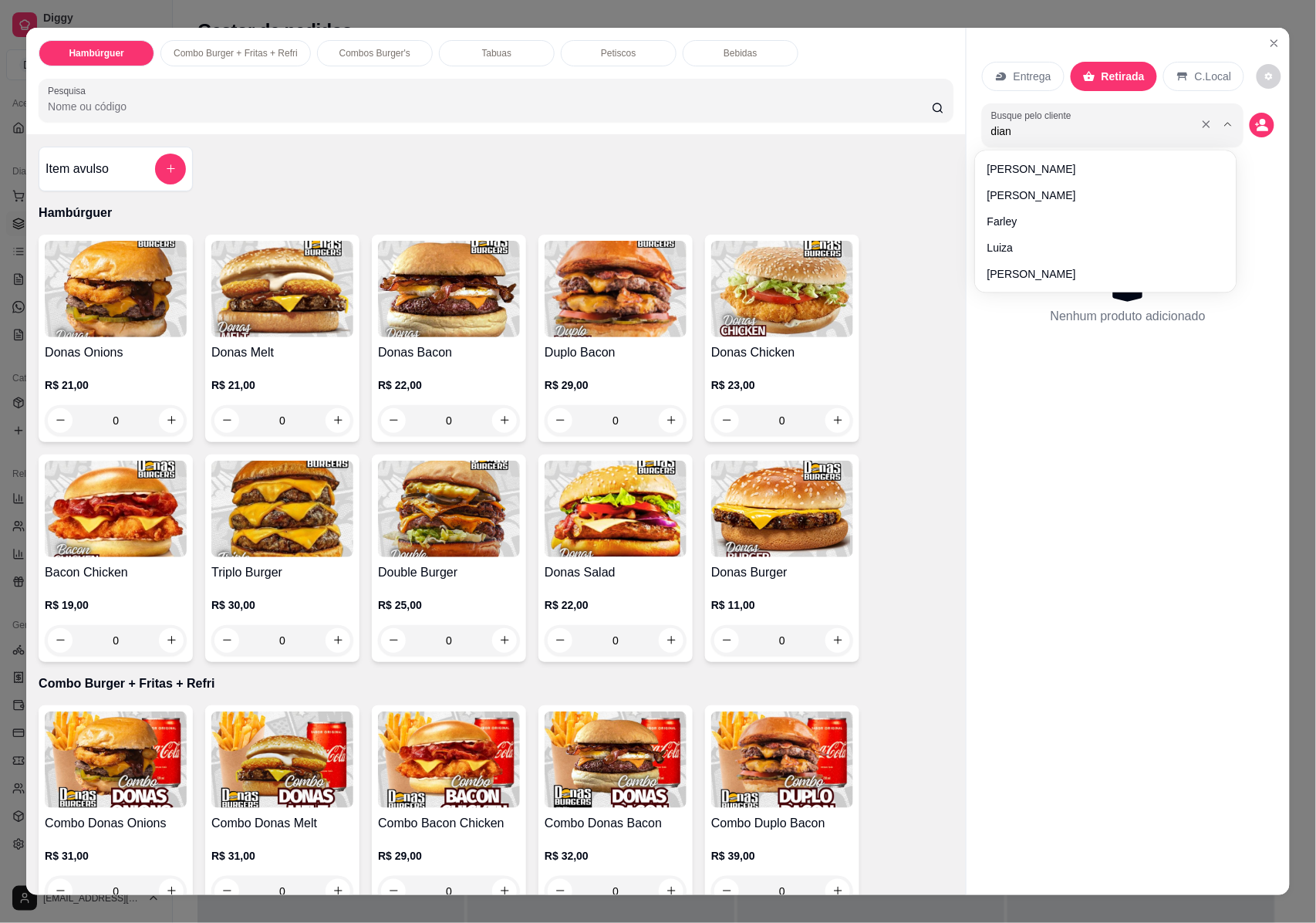
type input "[PERSON_NAME]"
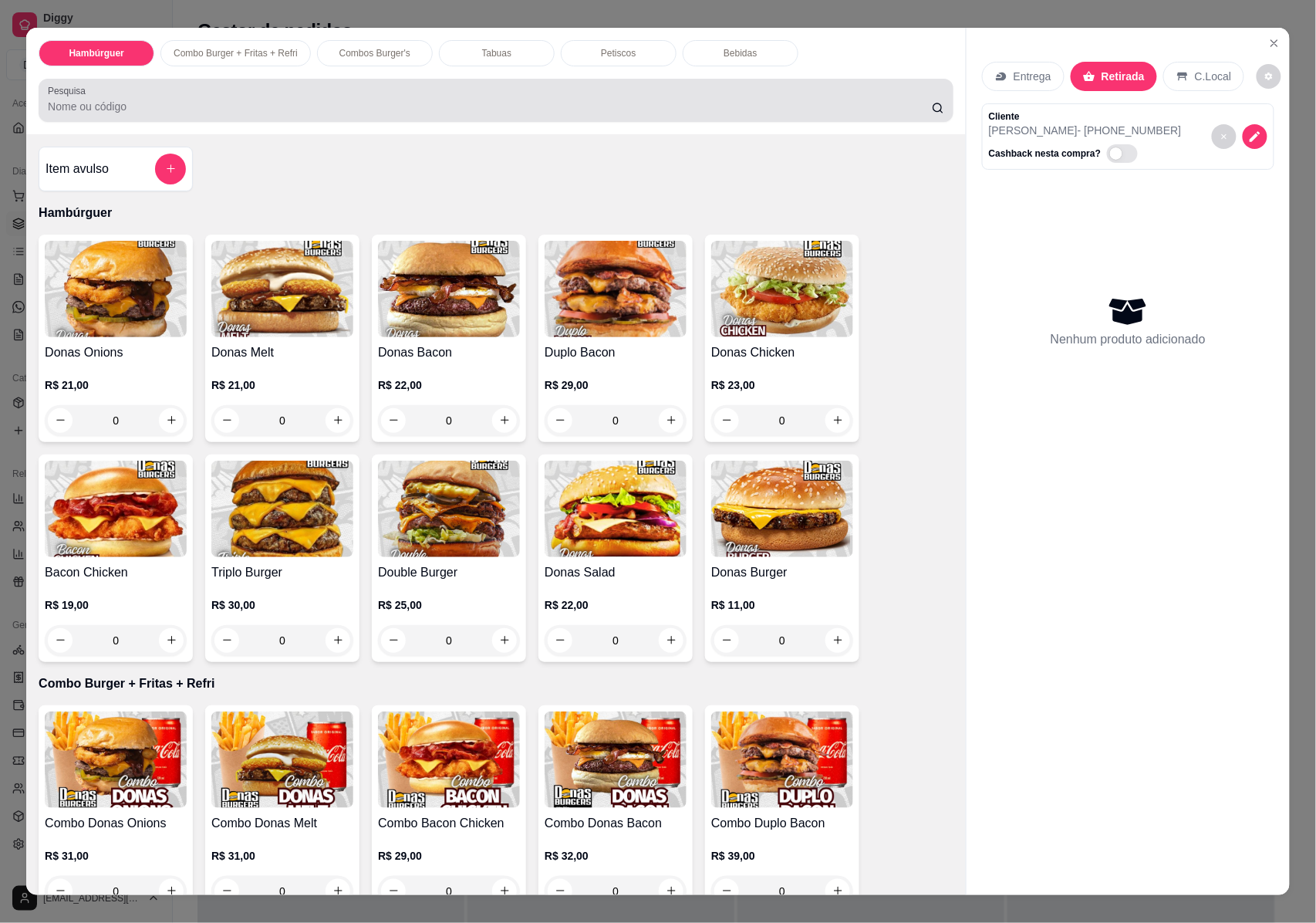
click at [102, 115] on div at bounding box center [496, 100] width 896 height 31
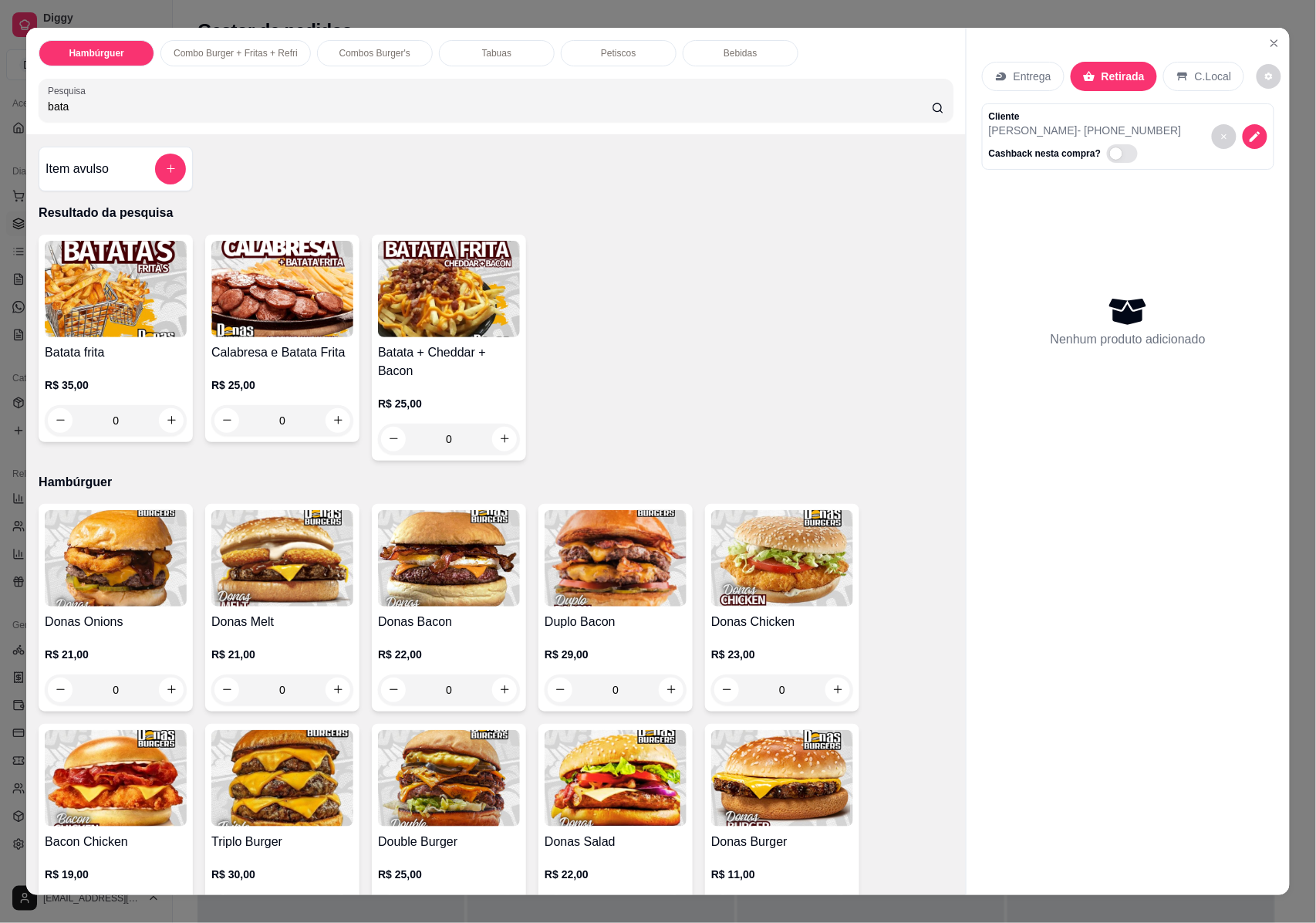
type input "bata"
click at [89, 263] on img at bounding box center [116, 289] width 142 height 97
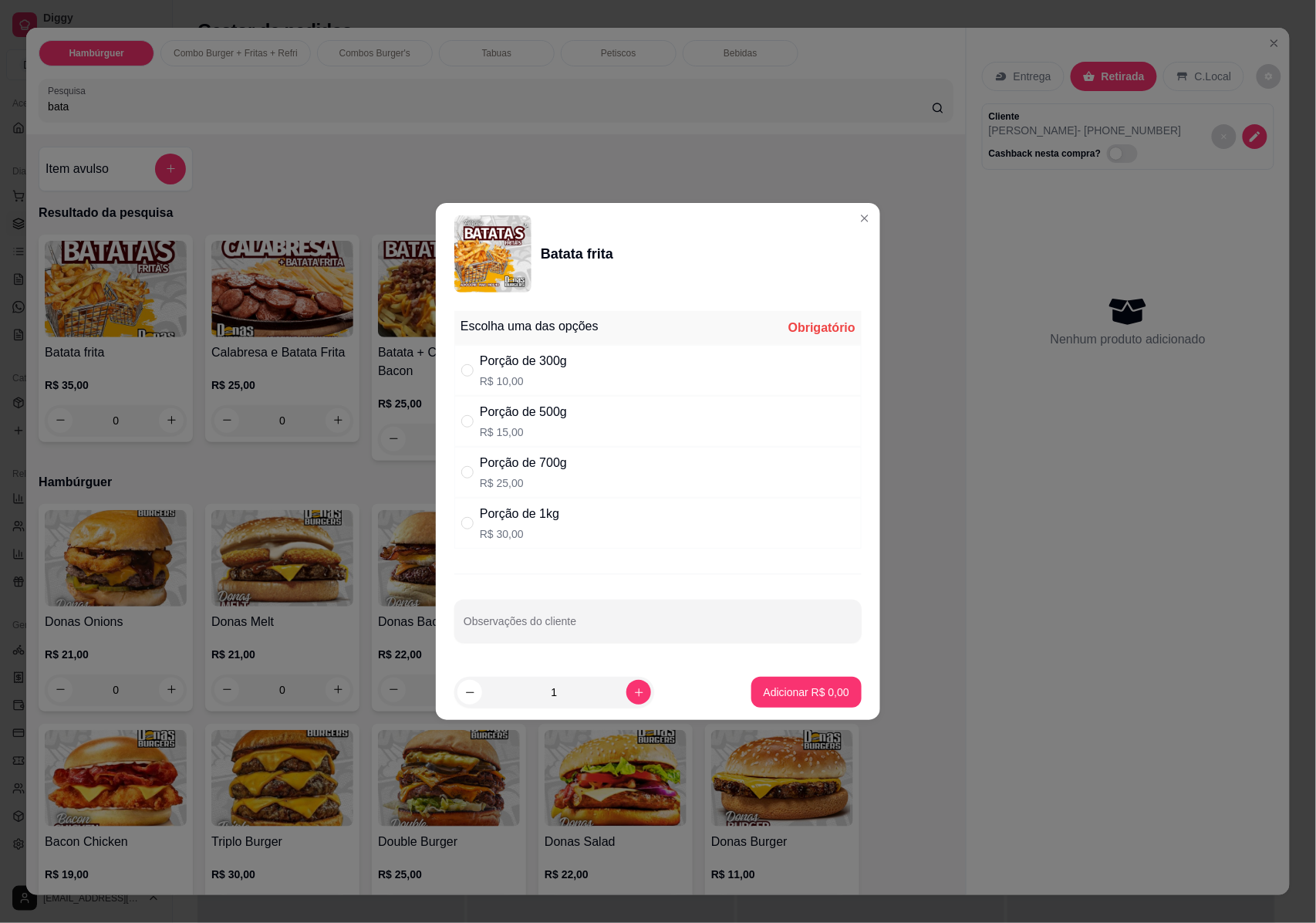
click at [558, 360] on div "Porção de 300g" at bounding box center [523, 361] width 87 height 19
radio input "true"
click at [813, 703] on button "Adicionar R$ 10,00" at bounding box center [803, 692] width 117 height 31
type input "1"
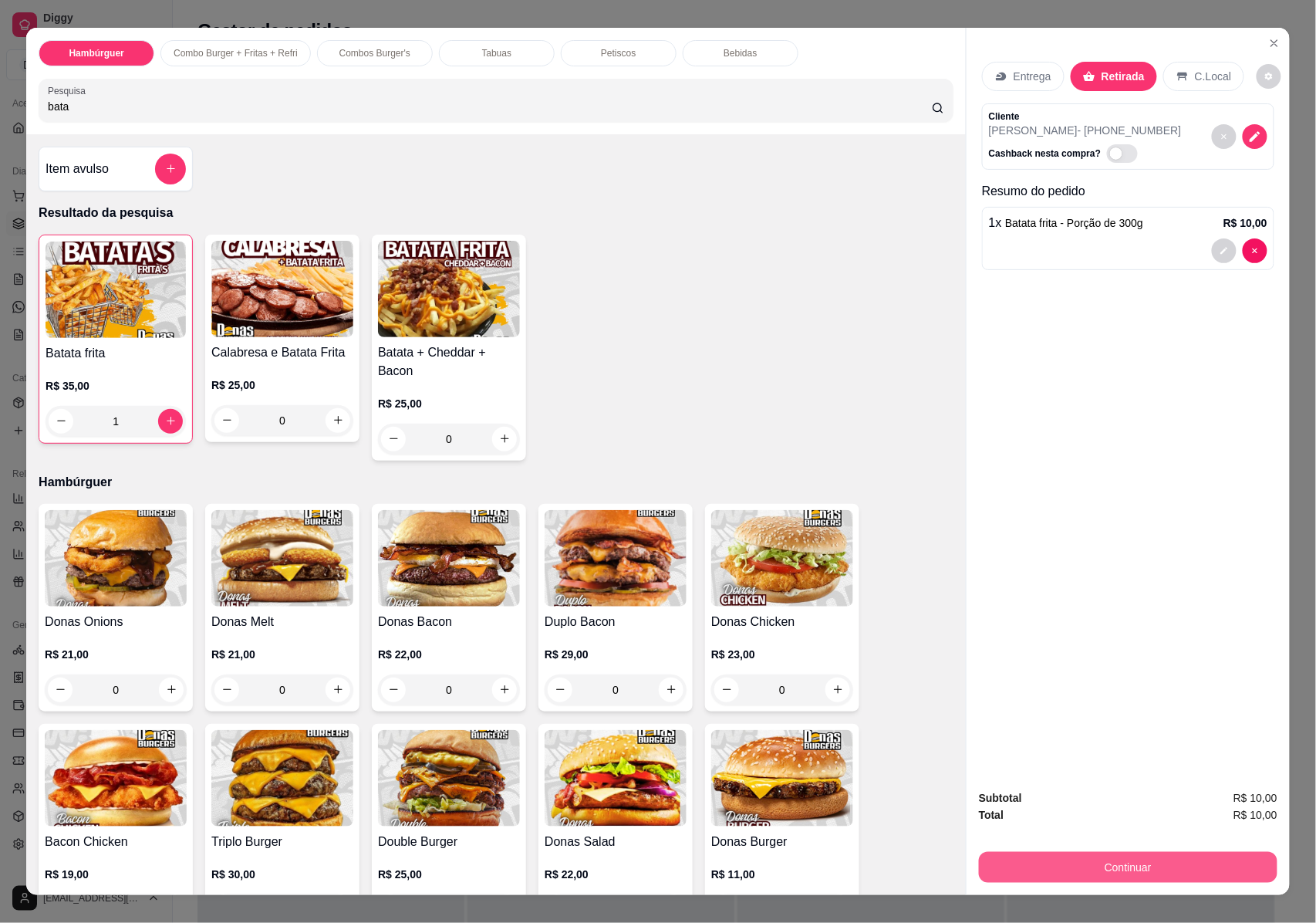
click at [1087, 876] on button "Continuar" at bounding box center [1128, 867] width 298 height 31
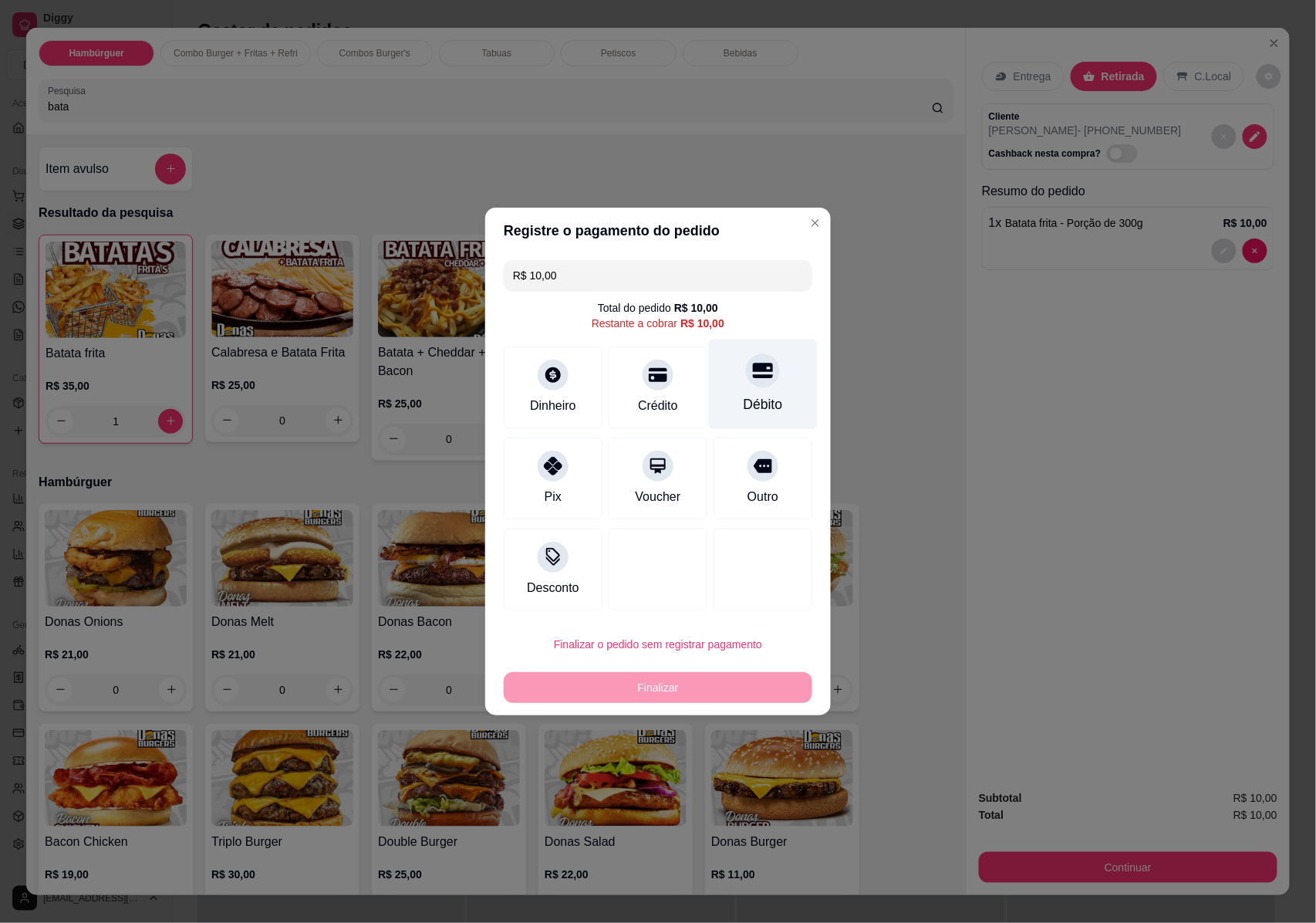
click at [755, 380] on icon at bounding box center [763, 370] width 20 height 20
type input "R$ 0,00"
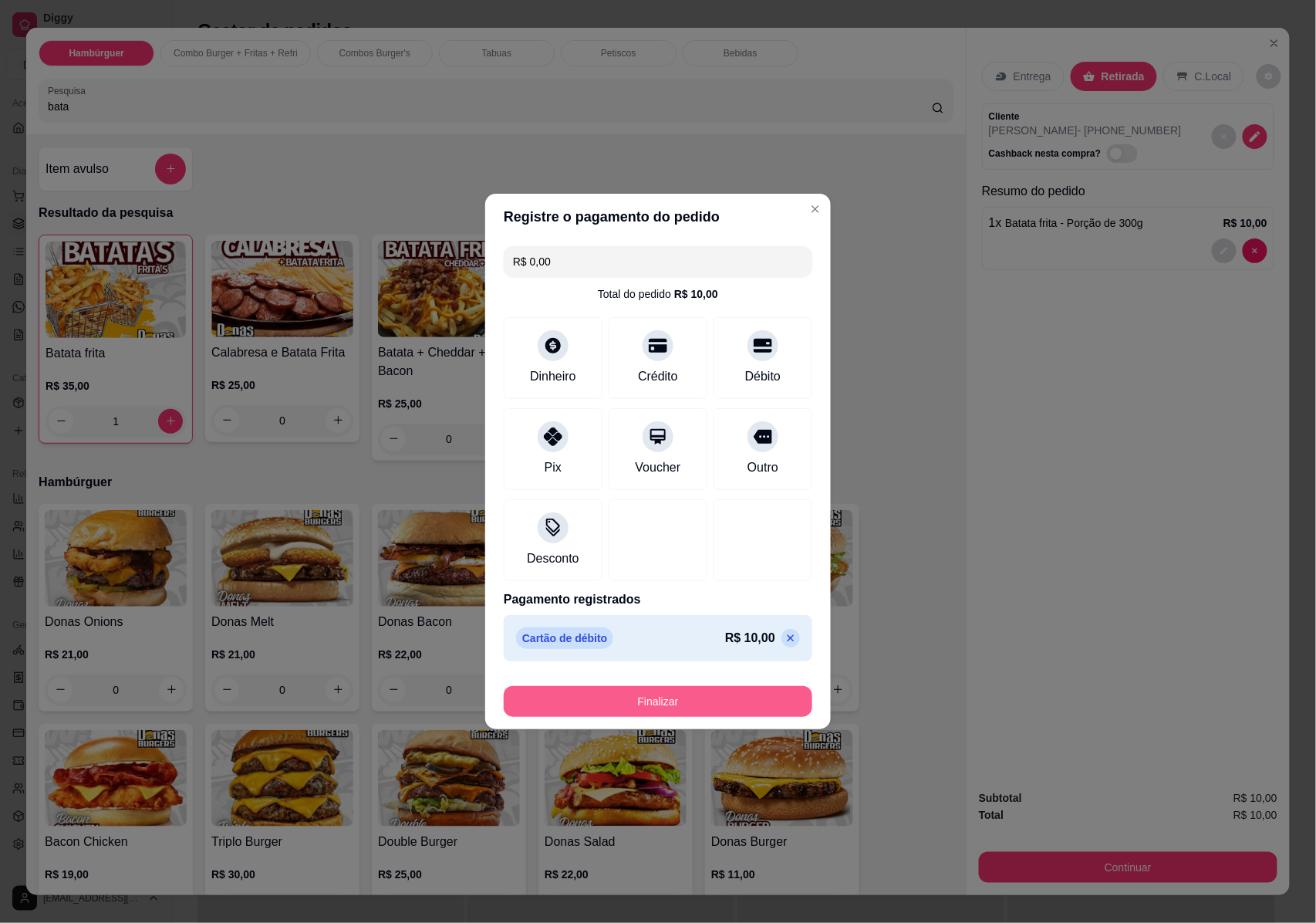
click at [720, 707] on button "Finalizar" at bounding box center [657, 701] width 308 height 31
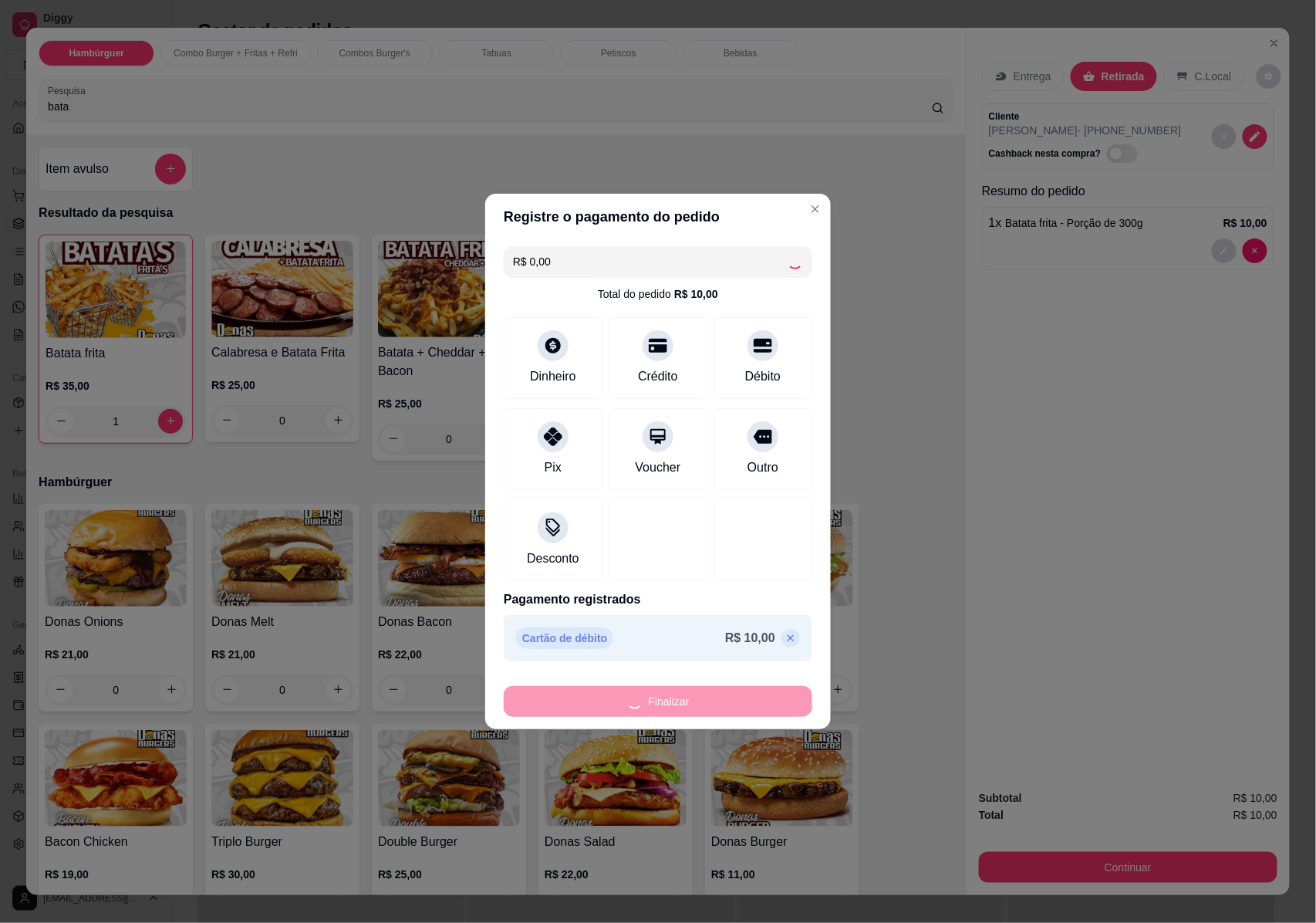
type input "0"
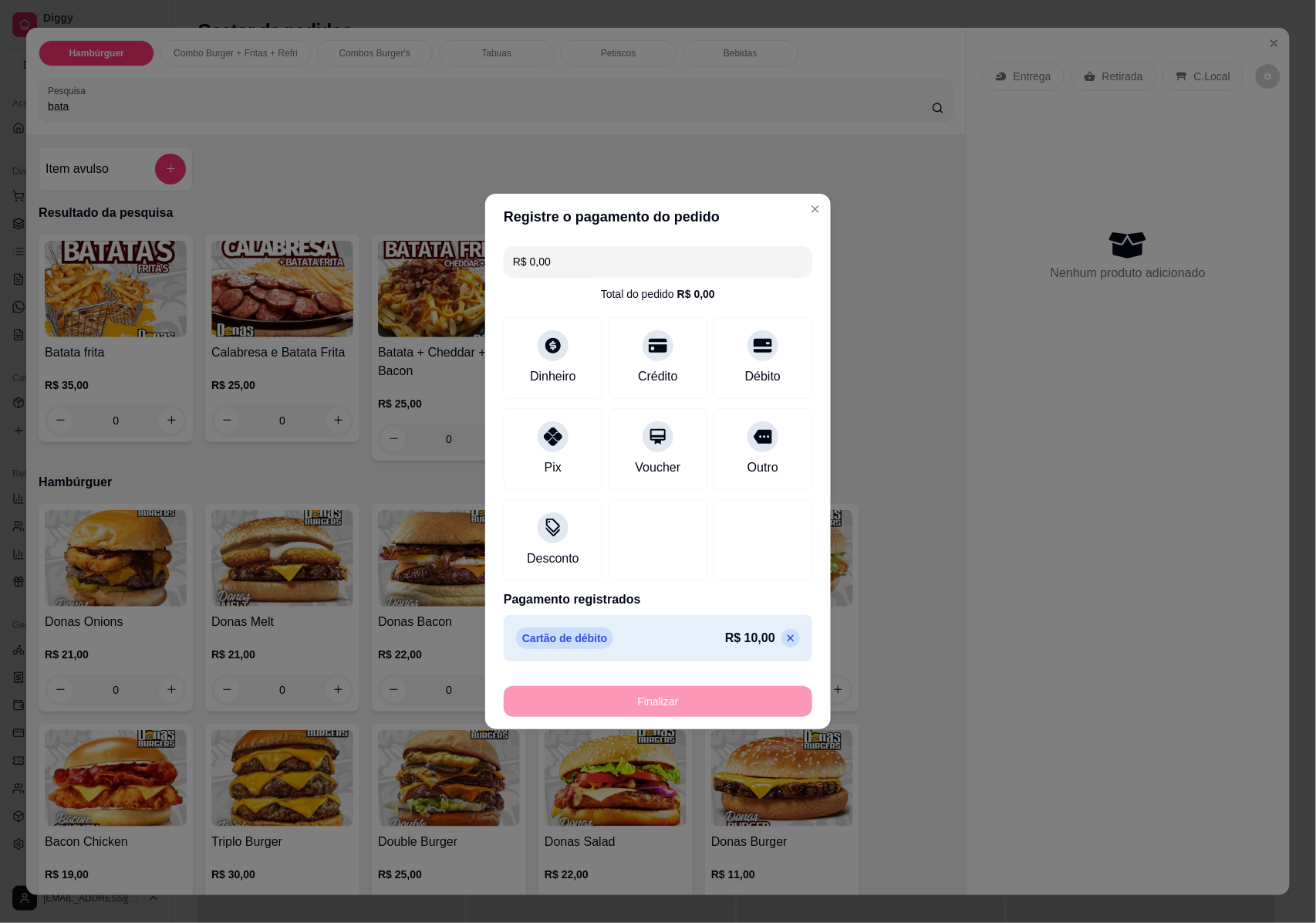
type input "-R$ 10,00"
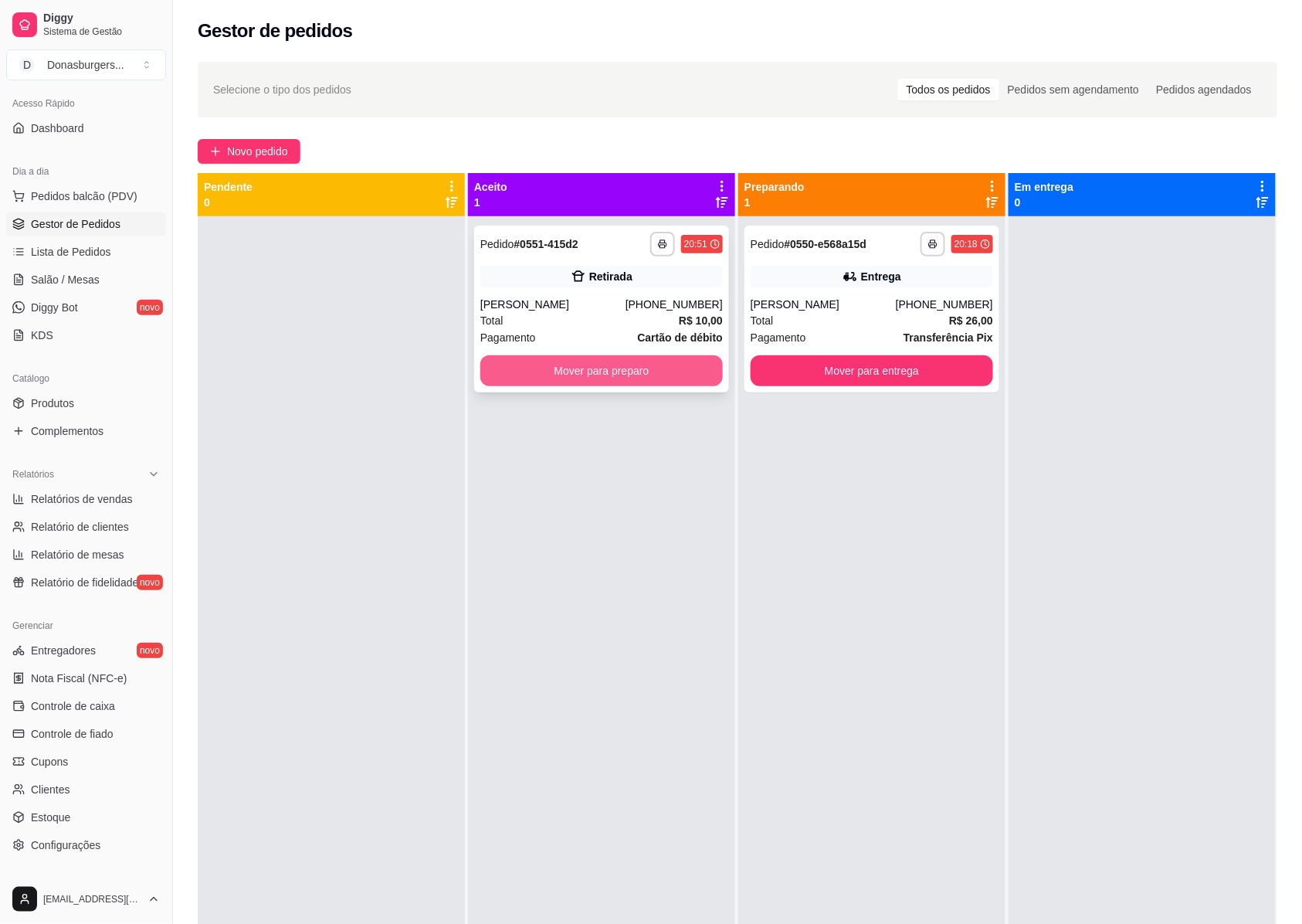
click at [667, 379] on button "Mover para preparo" at bounding box center [601, 371] width 243 height 31
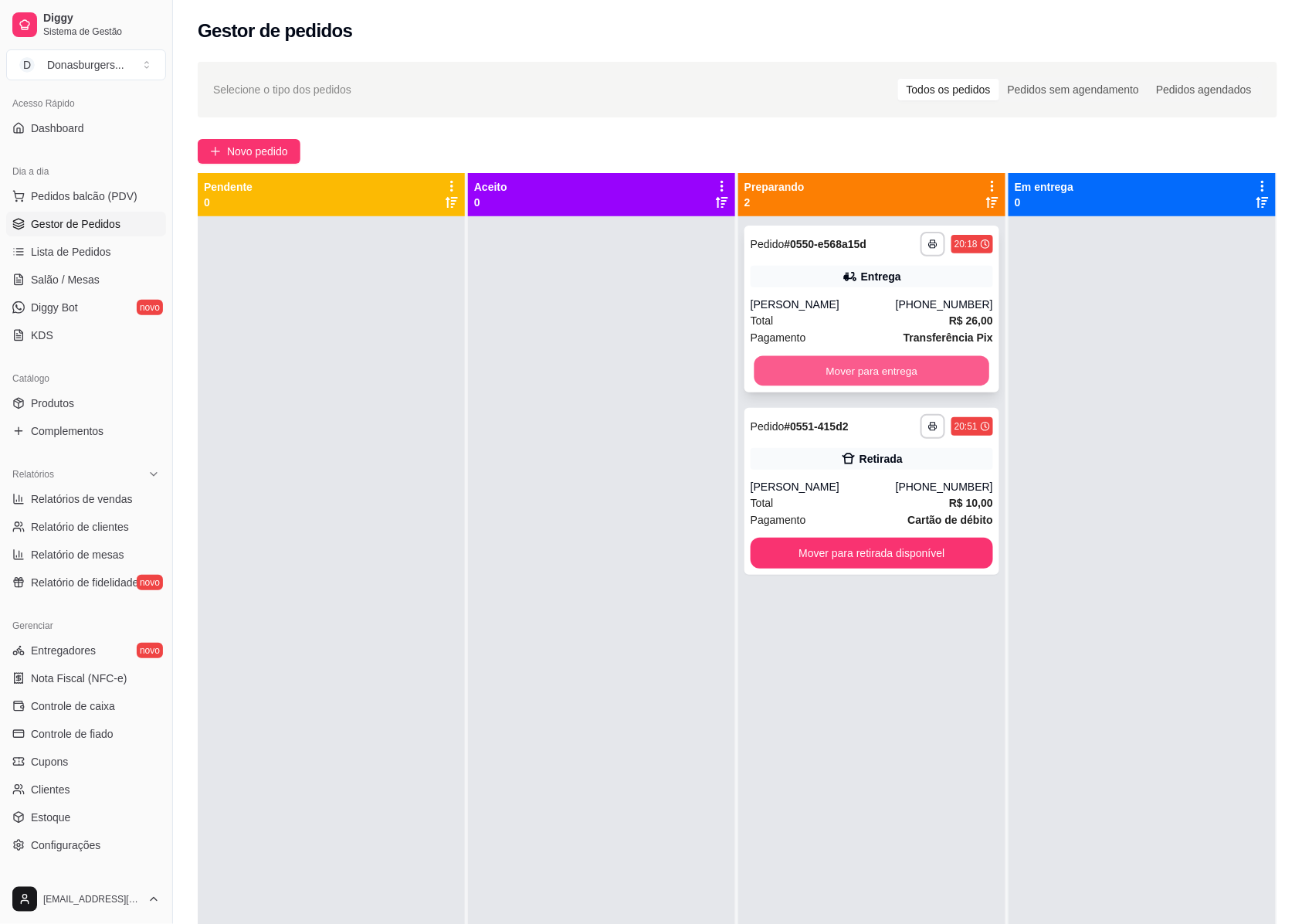
click at [842, 358] on button "Mover para entrega" at bounding box center [873, 371] width 235 height 30
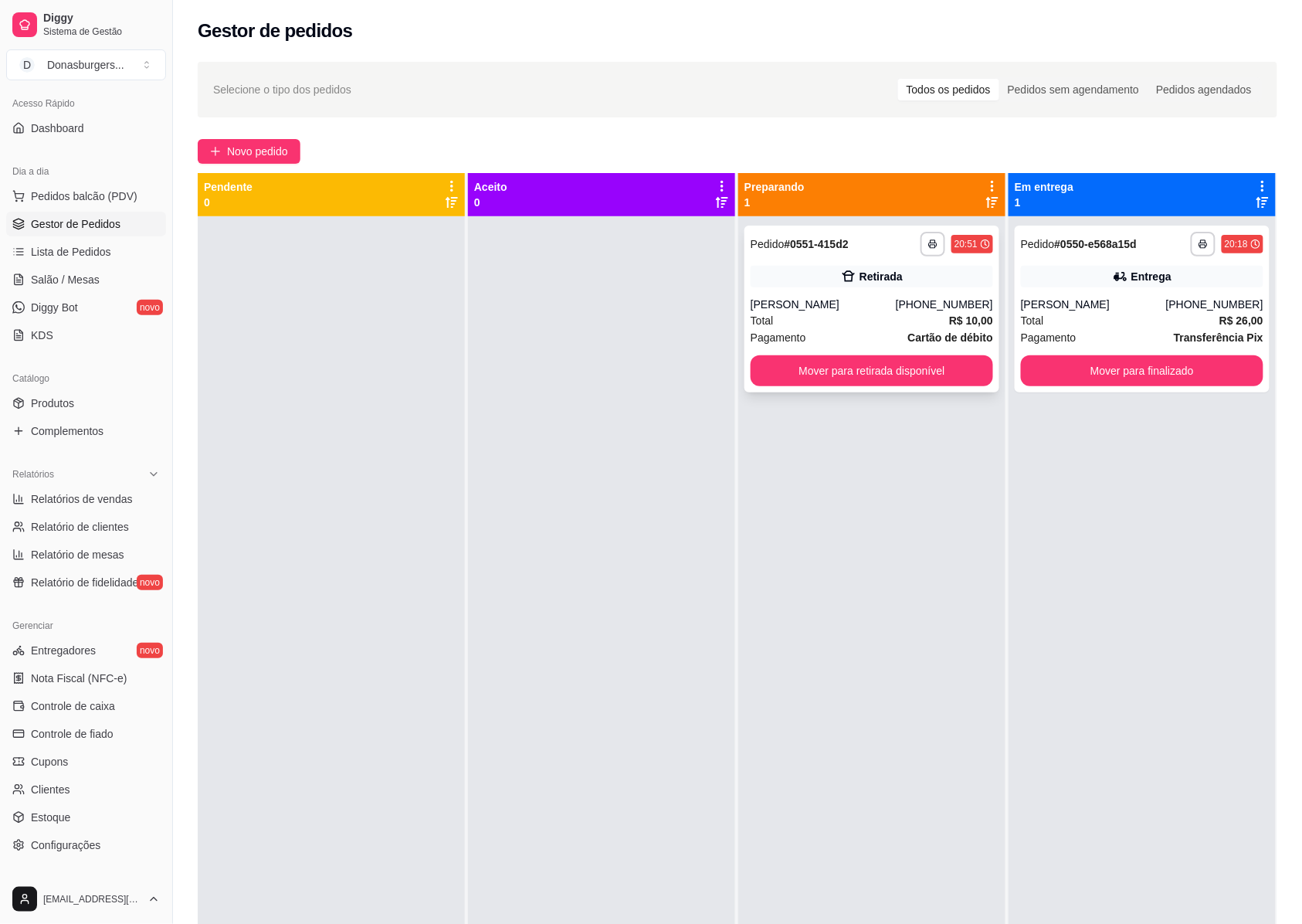
click at [779, 309] on div "[PERSON_NAME]" at bounding box center [823, 304] width 145 height 15
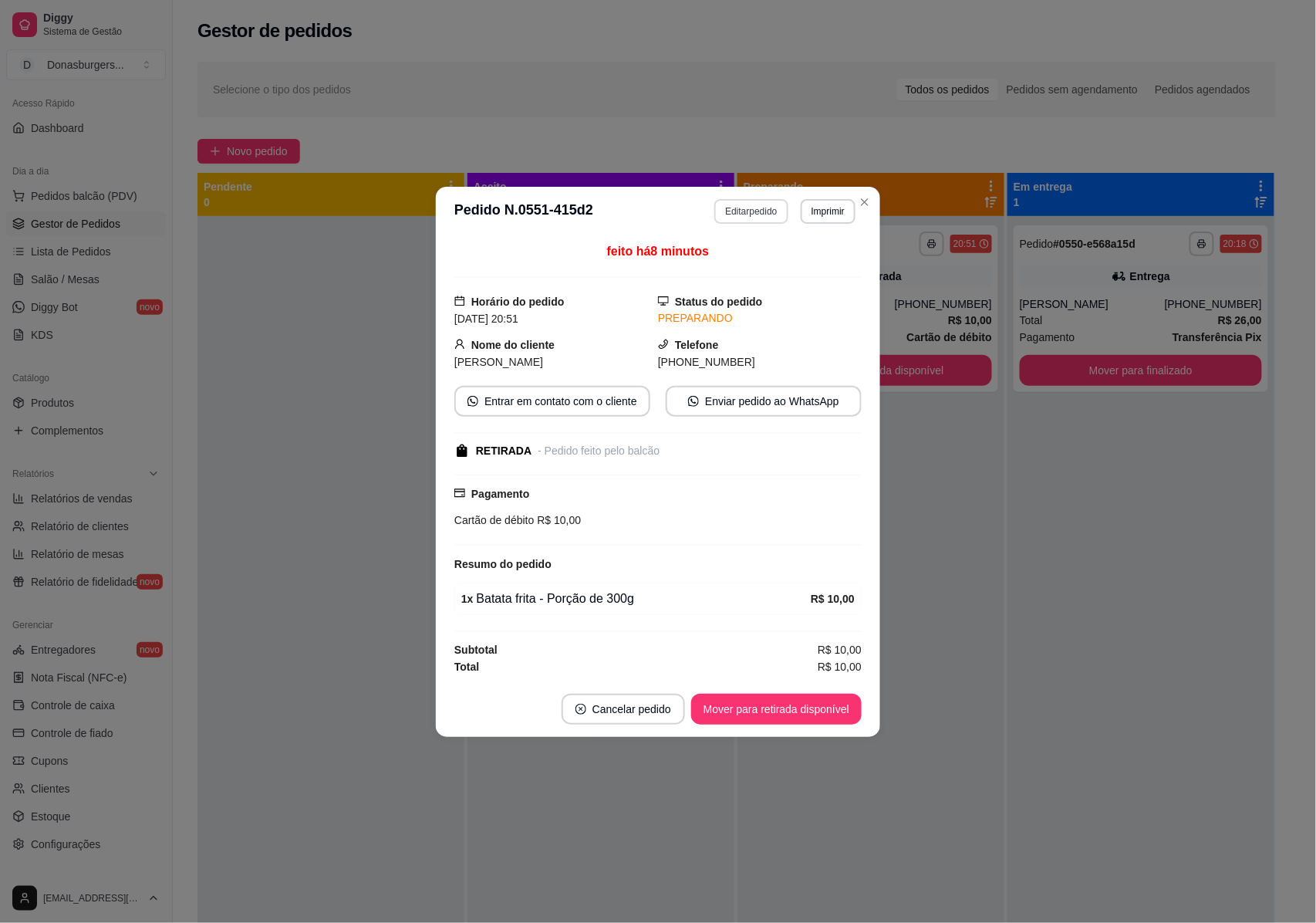
click at [759, 207] on button "Editar pedido" at bounding box center [751, 211] width 73 height 25
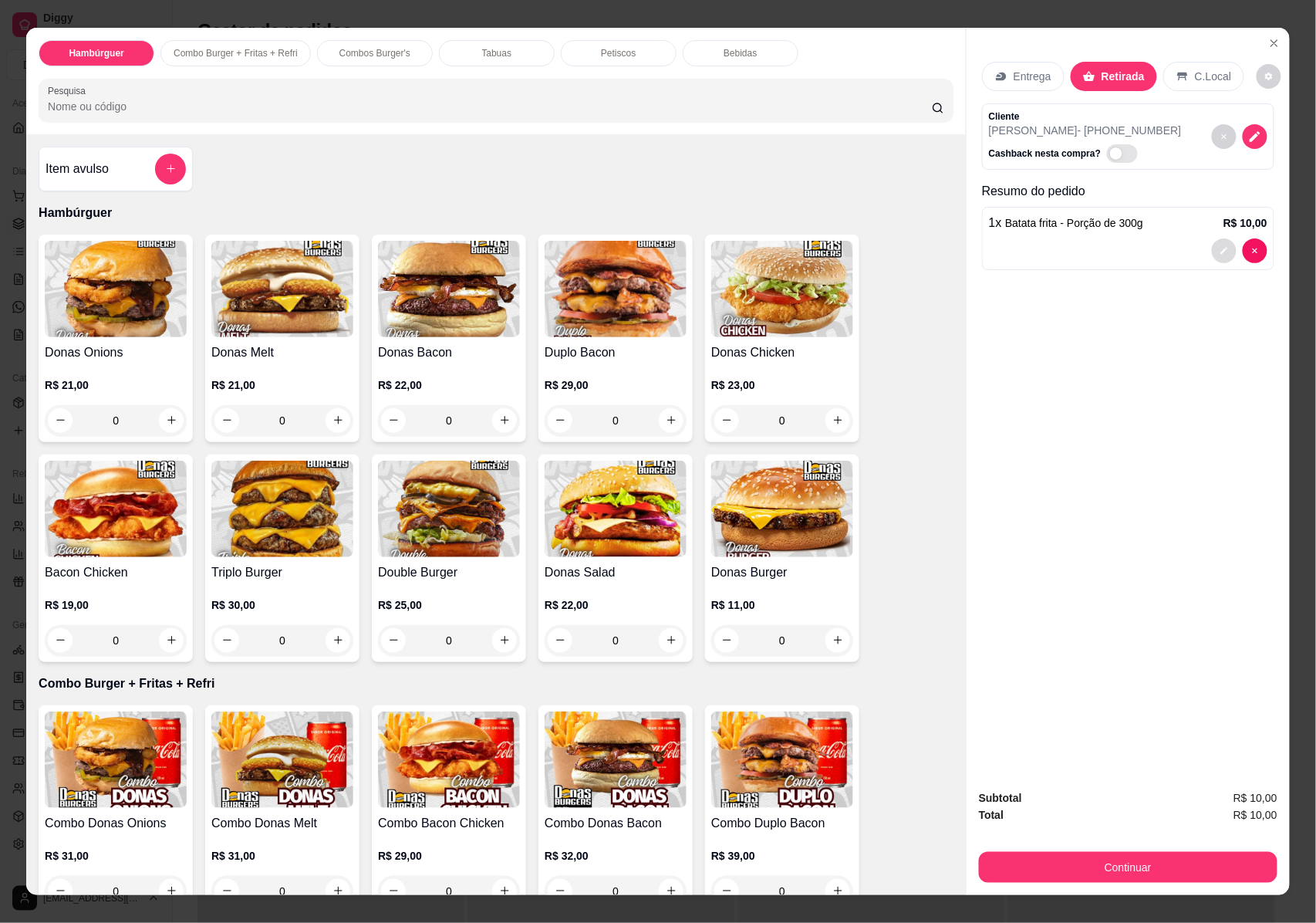
click at [1211, 250] on button "decrease-product-quantity" at bounding box center [1223, 250] width 25 height 25
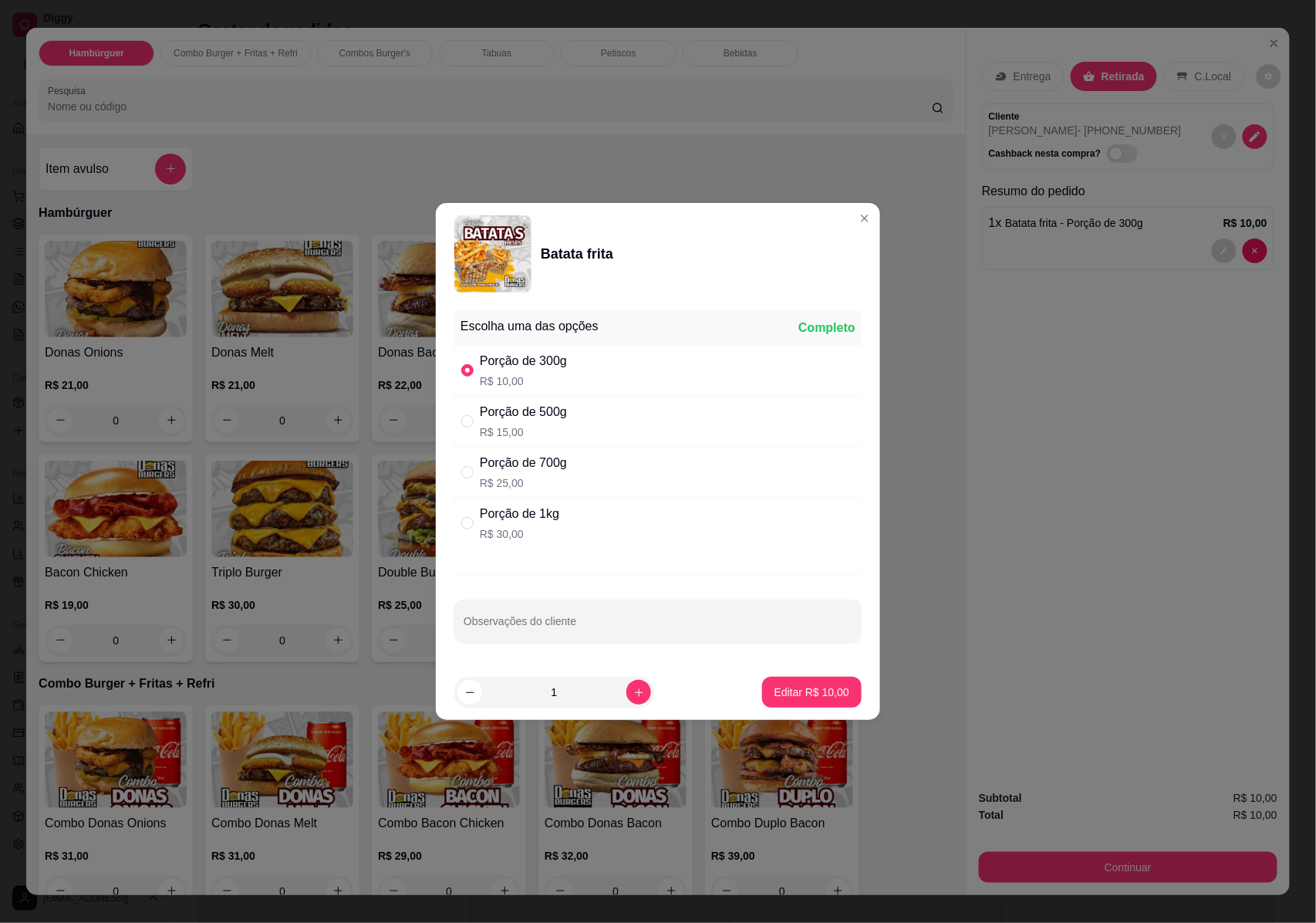
click at [556, 412] on div "Porção de 500g" at bounding box center [523, 411] width 87 height 19
radio input "false"
radio input "true"
click at [810, 699] on p "Editar R$ 15,00" at bounding box center [812, 691] width 72 height 14
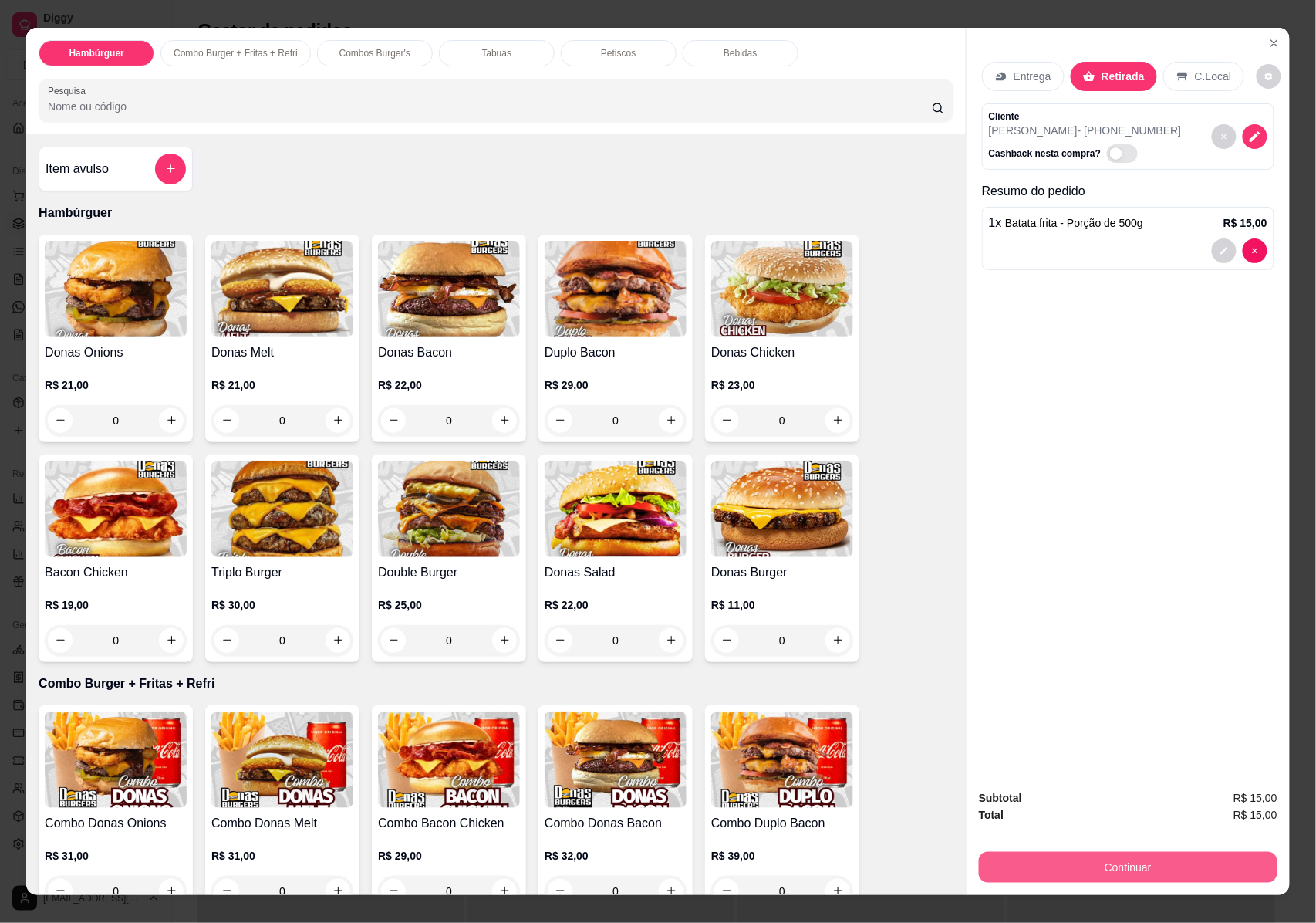
click at [1075, 865] on button "Continuar" at bounding box center [1128, 867] width 298 height 31
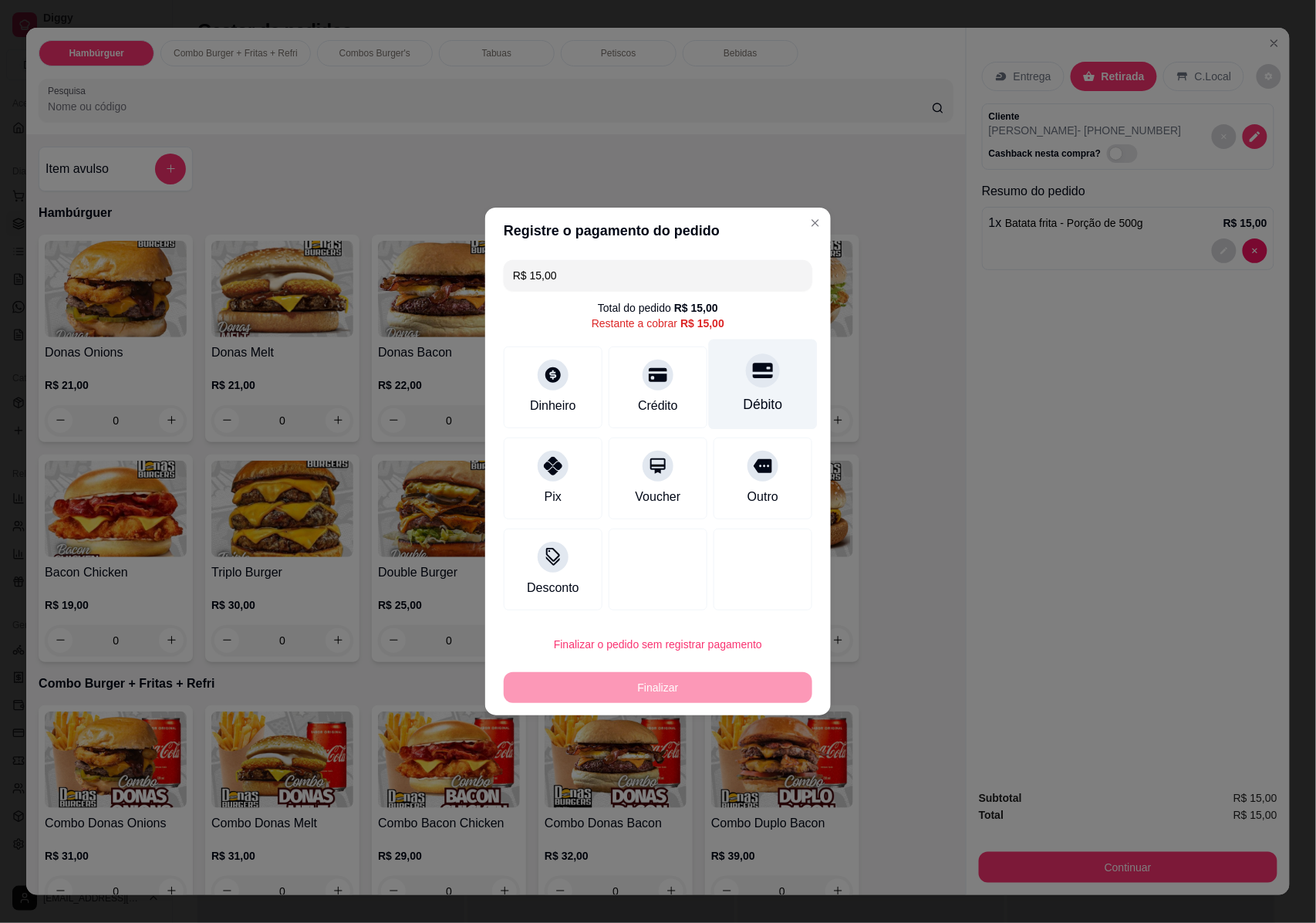
click at [757, 373] on icon at bounding box center [763, 370] width 20 height 20
type input "R$ 0,00"
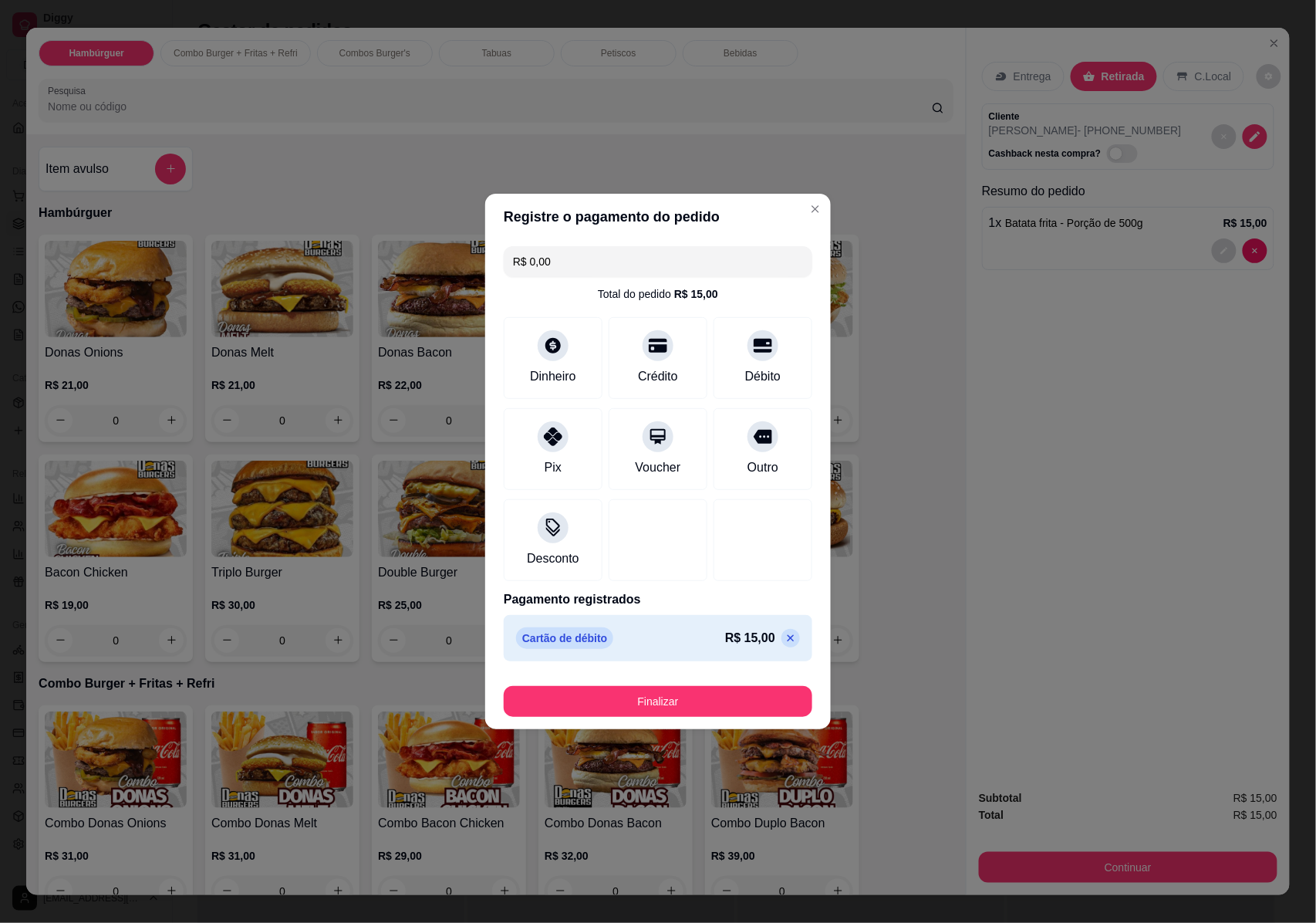
click at [685, 723] on footer "Finalizar" at bounding box center [658, 698] width 346 height 62
click at [689, 703] on button "Finalizar" at bounding box center [657, 701] width 308 height 31
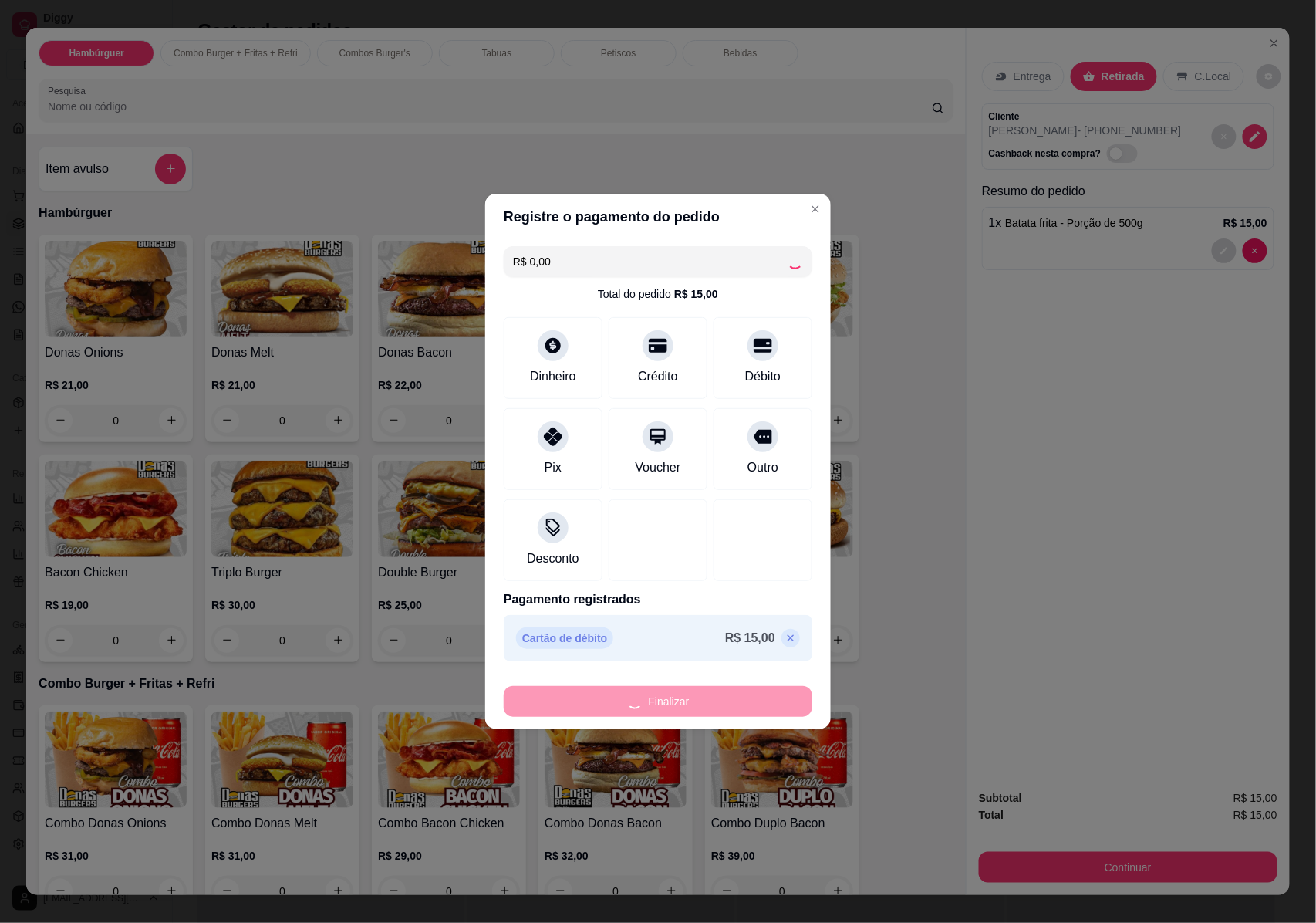
type input "0"
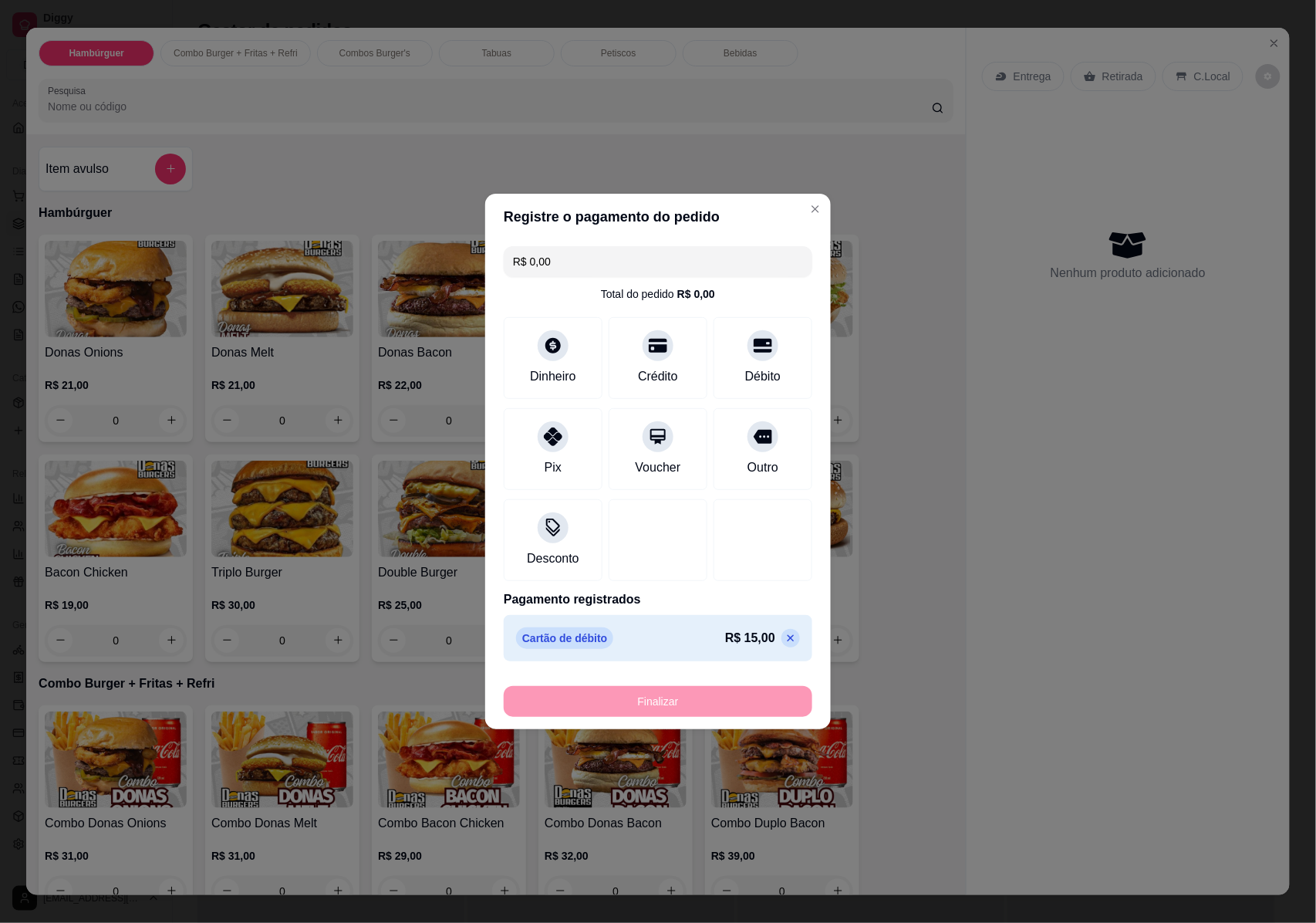
type input "-R$ 15,00"
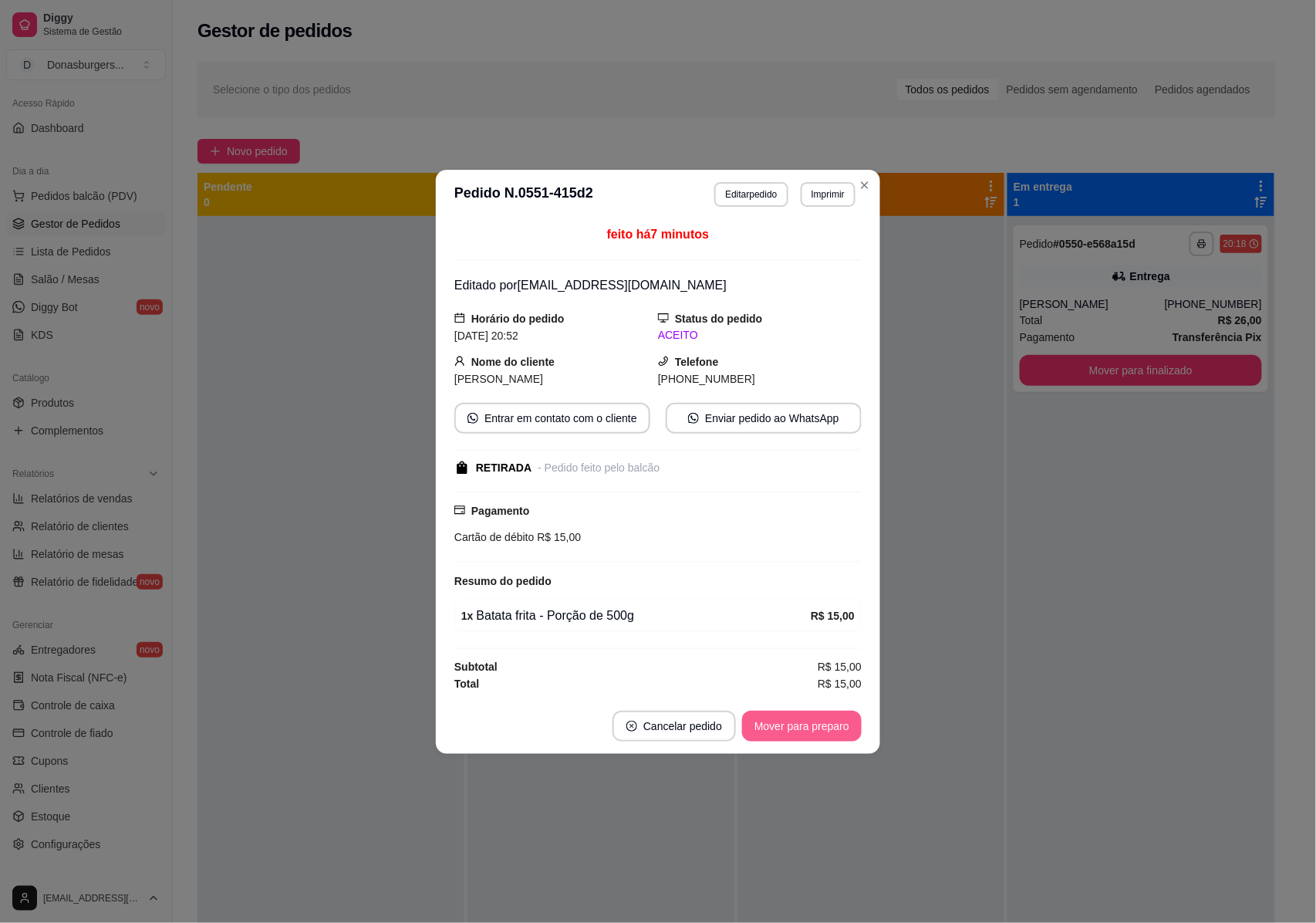
click at [840, 725] on button "Mover para preparo" at bounding box center [801, 726] width 120 height 31
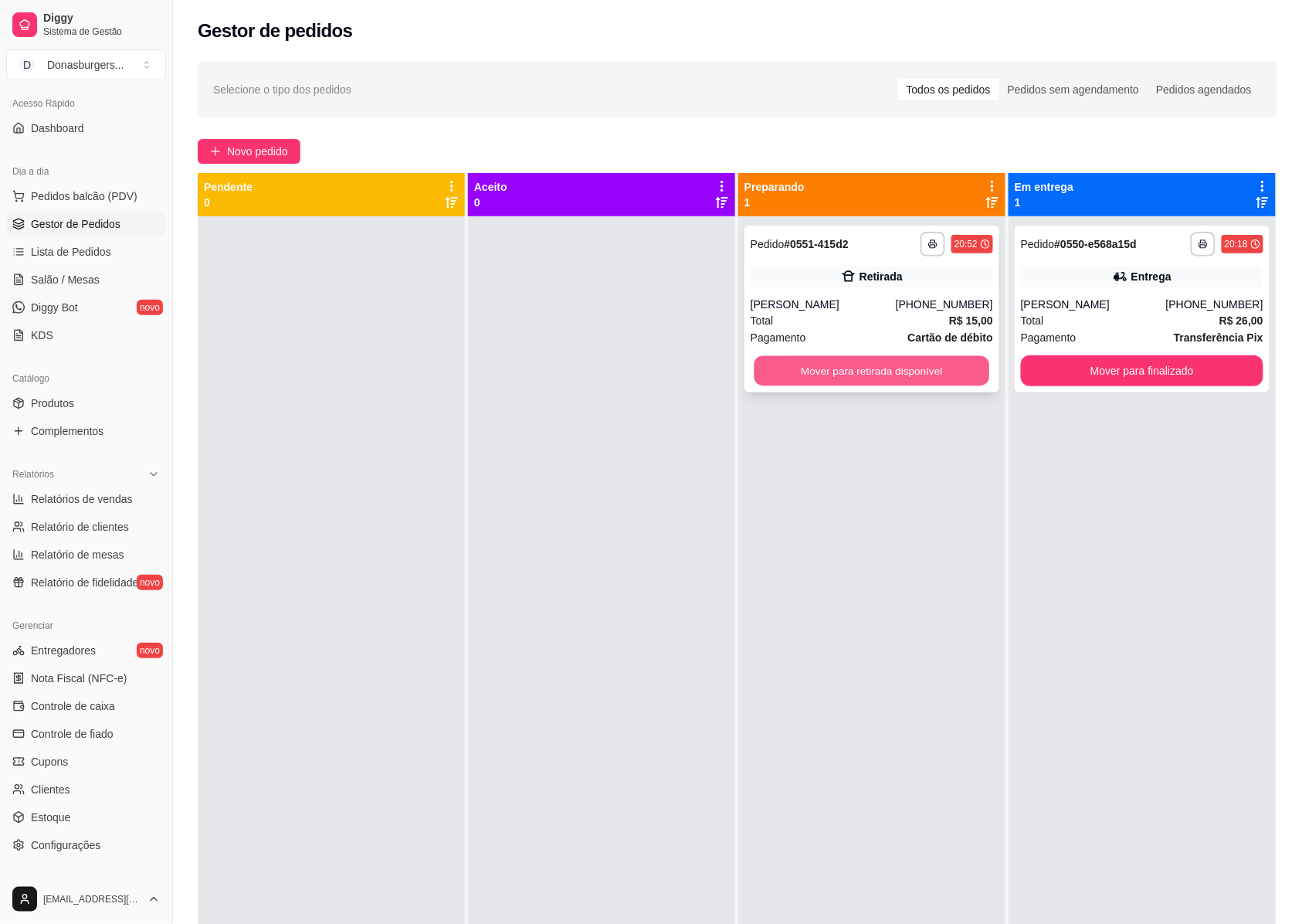
click at [891, 360] on button "Mover para retirada disponível" at bounding box center [873, 371] width 235 height 30
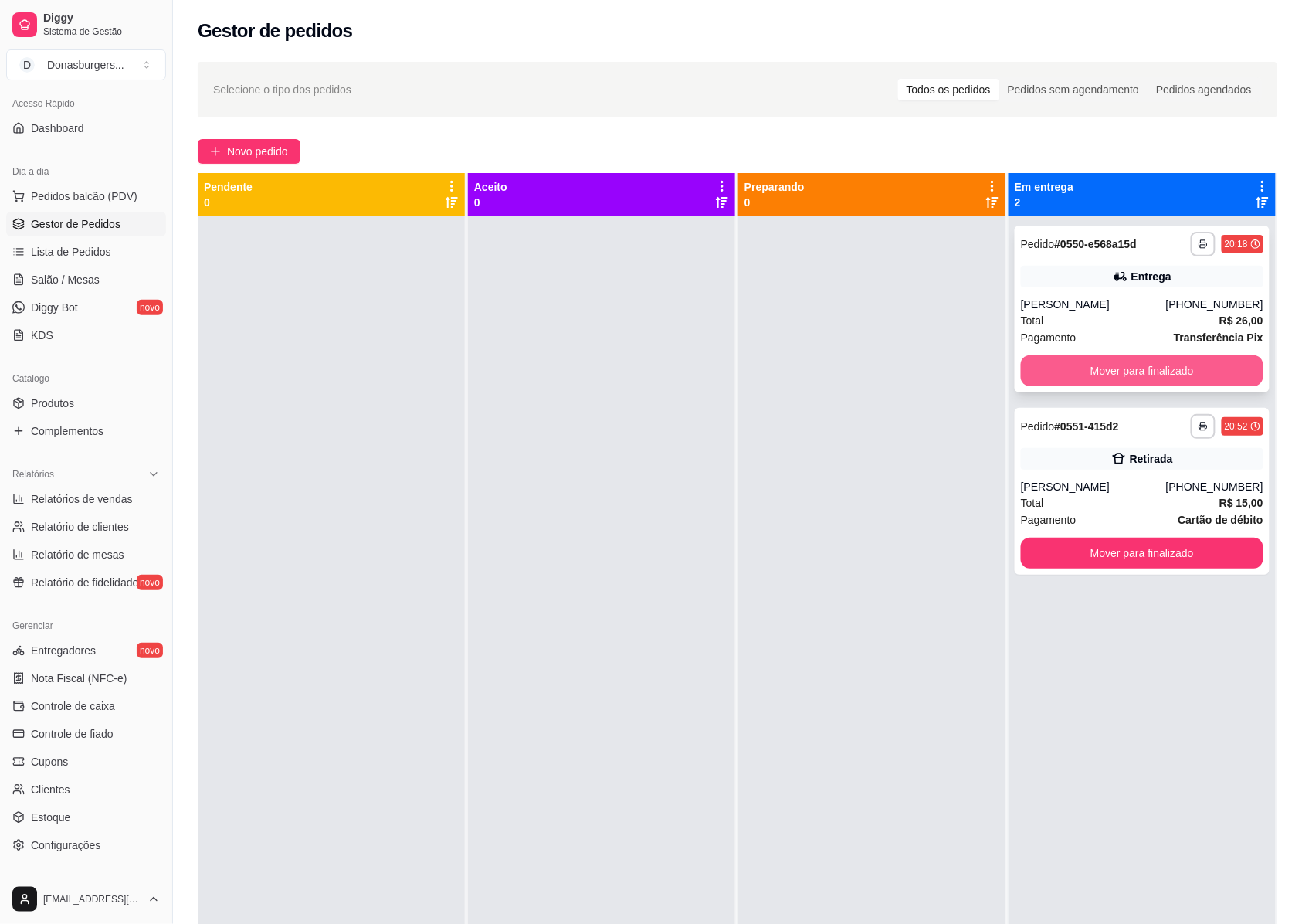
click at [1137, 369] on button "Mover para finalizado" at bounding box center [1142, 371] width 243 height 31
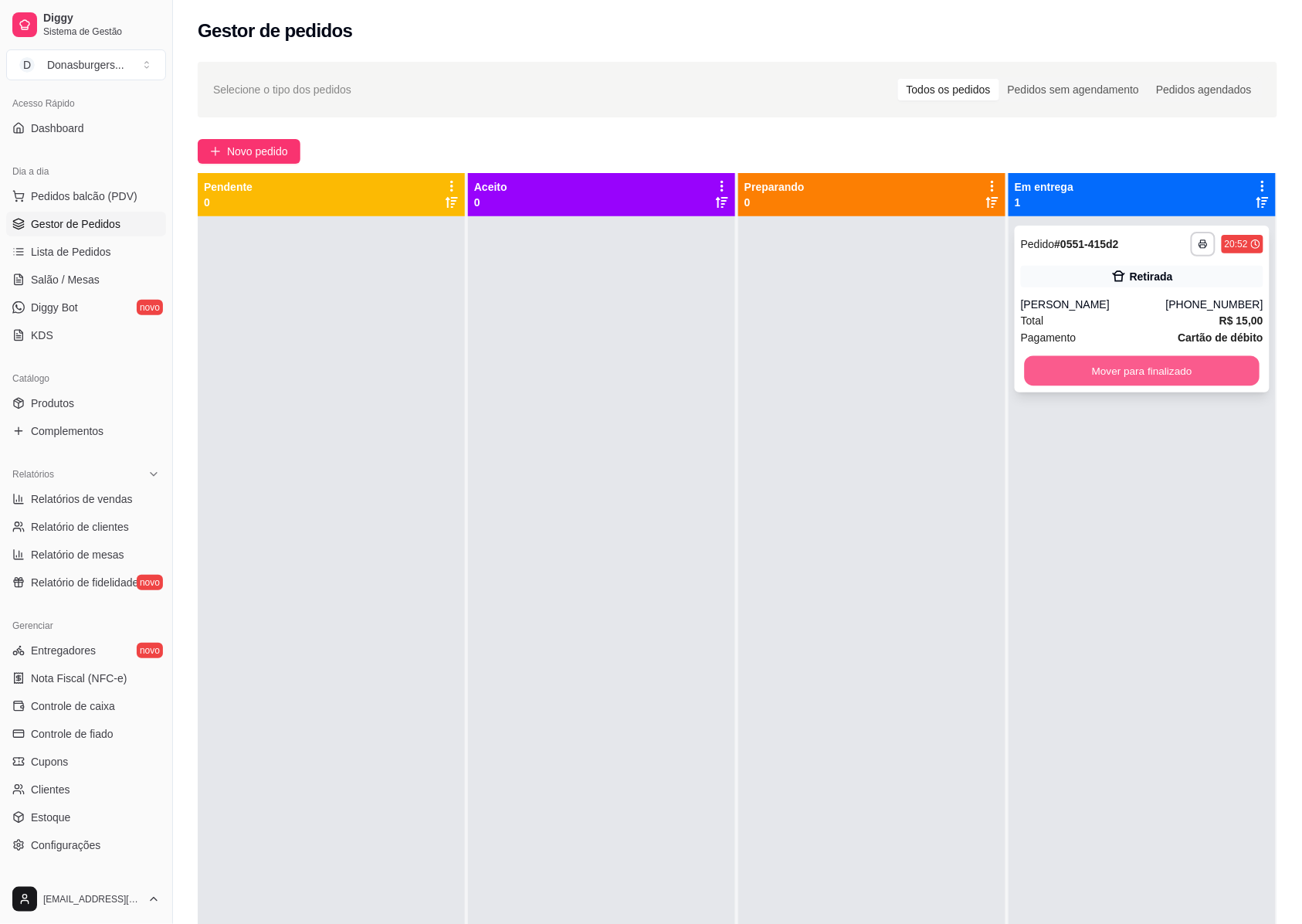
click at [1092, 375] on button "Mover para finalizado" at bounding box center [1142, 371] width 235 height 30
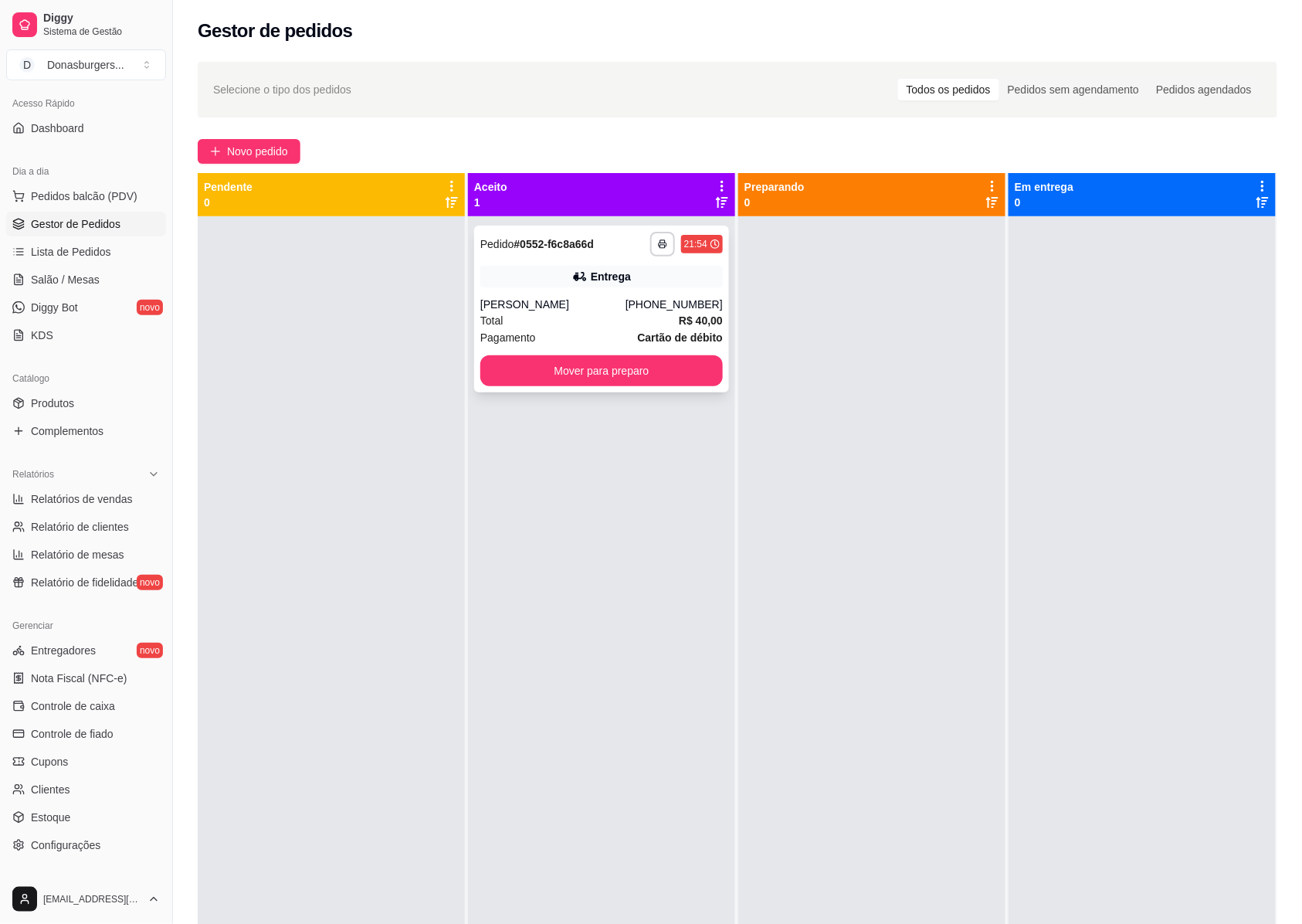
click at [645, 307] on div "[PHONE_NUMBER]" at bounding box center [674, 304] width 97 height 15
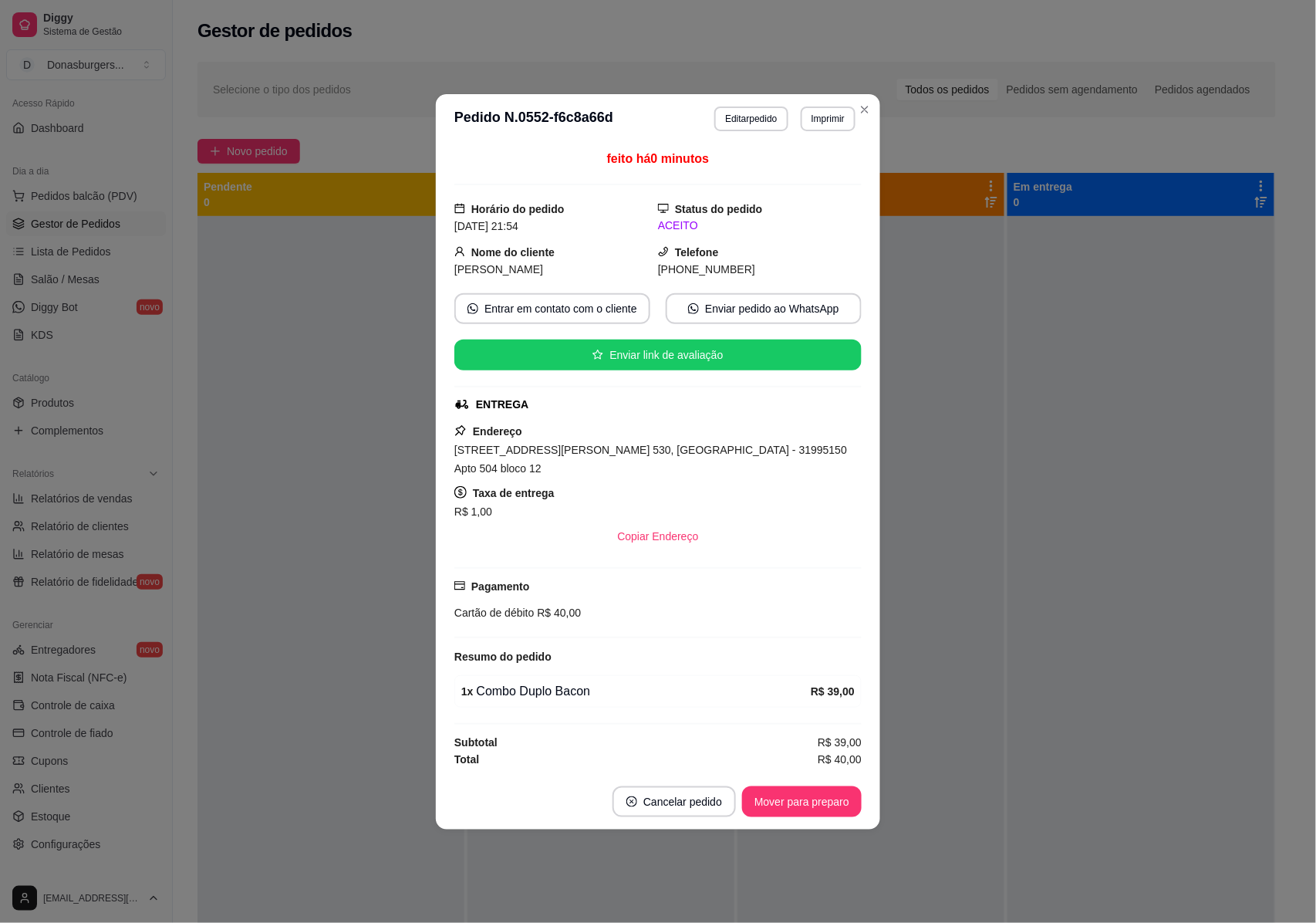
click at [454, 457] on span "[STREET_ADDRESS][PERSON_NAME] 530, [GEOGRAPHIC_DATA] - 31995150 Apto 504 bloco …" at bounding box center [651, 459] width 393 height 31
click at [809, 795] on button "Mover para preparo" at bounding box center [801, 801] width 120 height 31
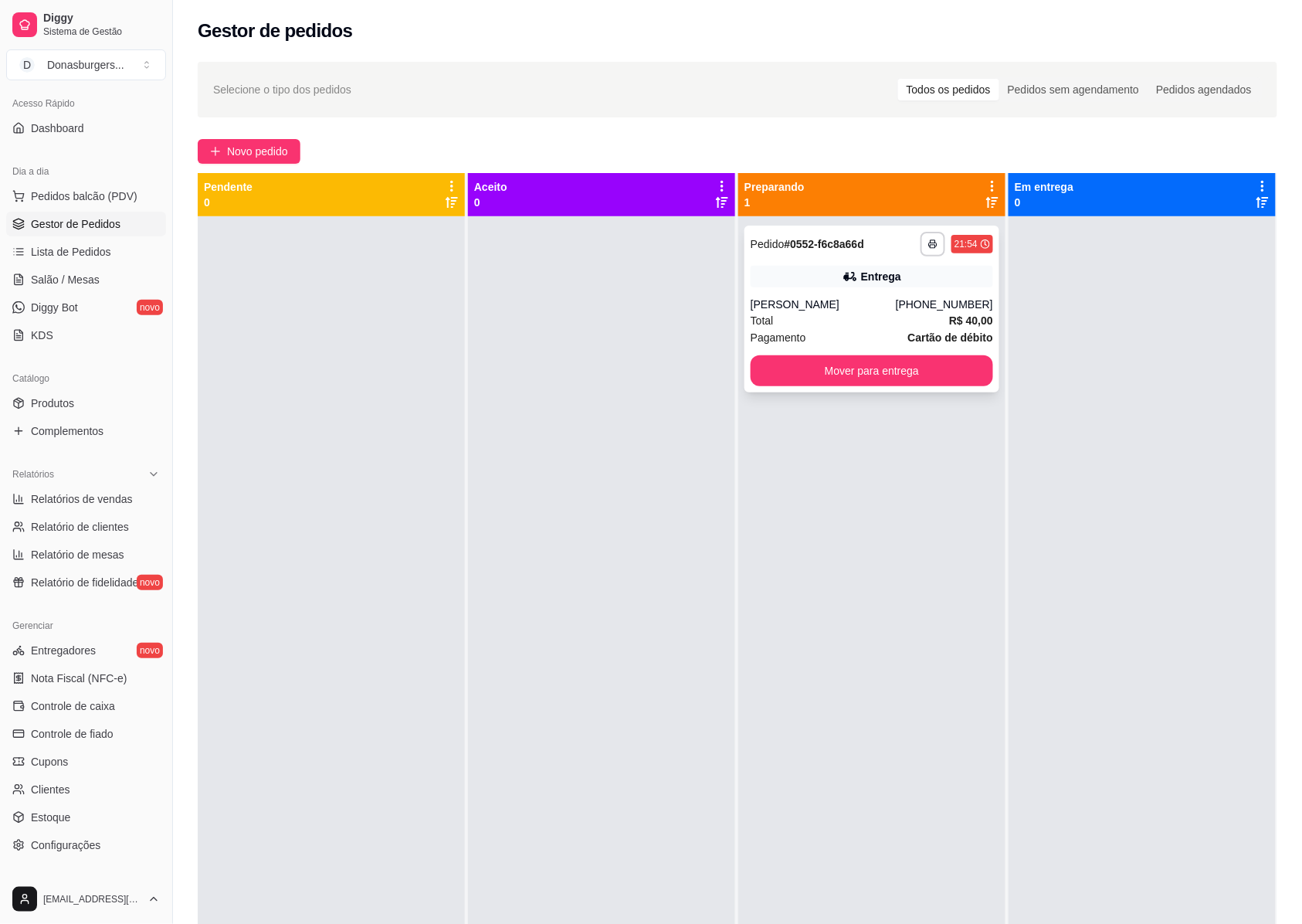
click at [856, 296] on div "[PERSON_NAME]" at bounding box center [823, 304] width 145 height 15
click at [44, 392] on link "Produtos" at bounding box center [86, 403] width 160 height 25
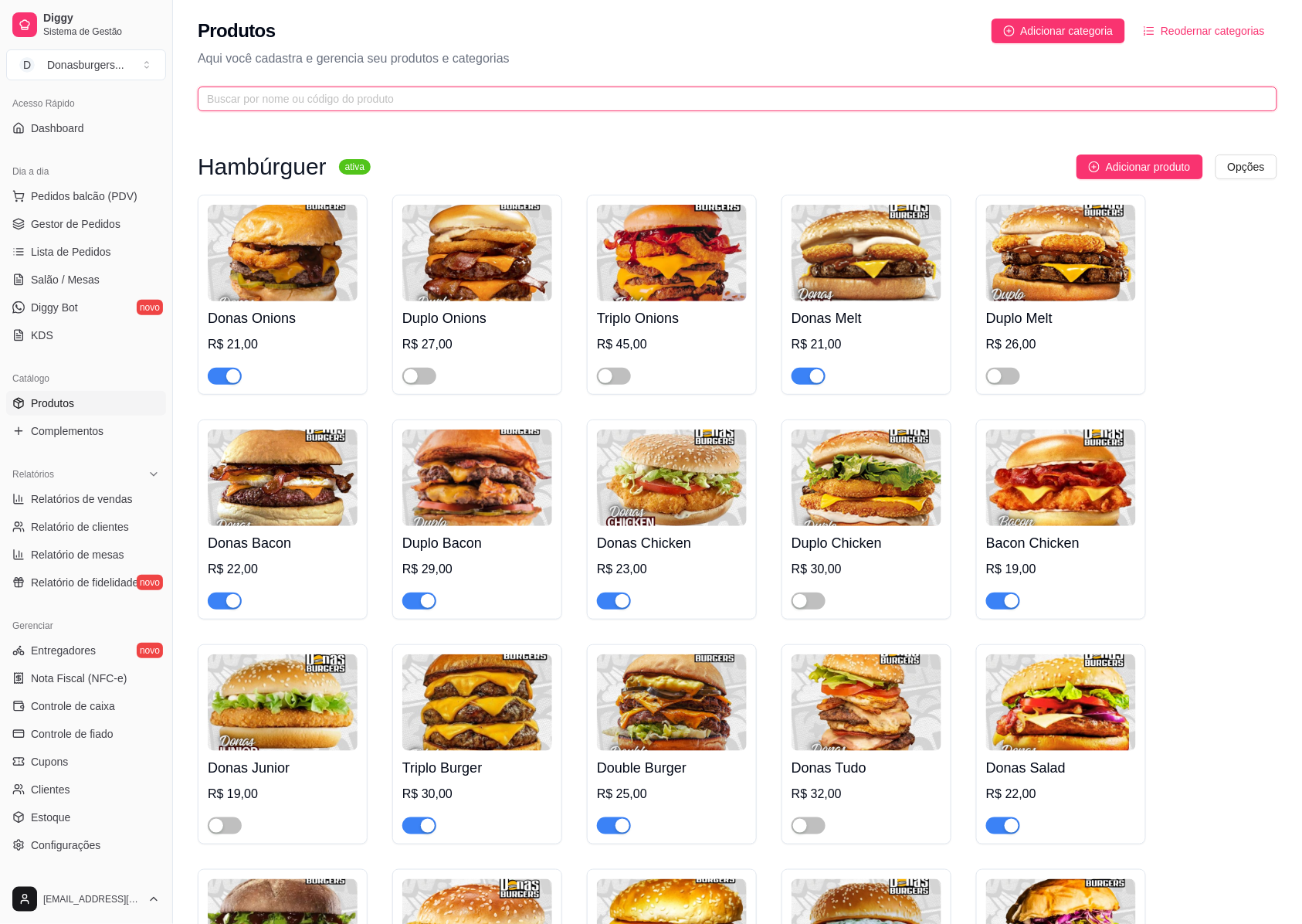
click at [291, 97] on input "text" at bounding box center [732, 98] width 1049 height 17
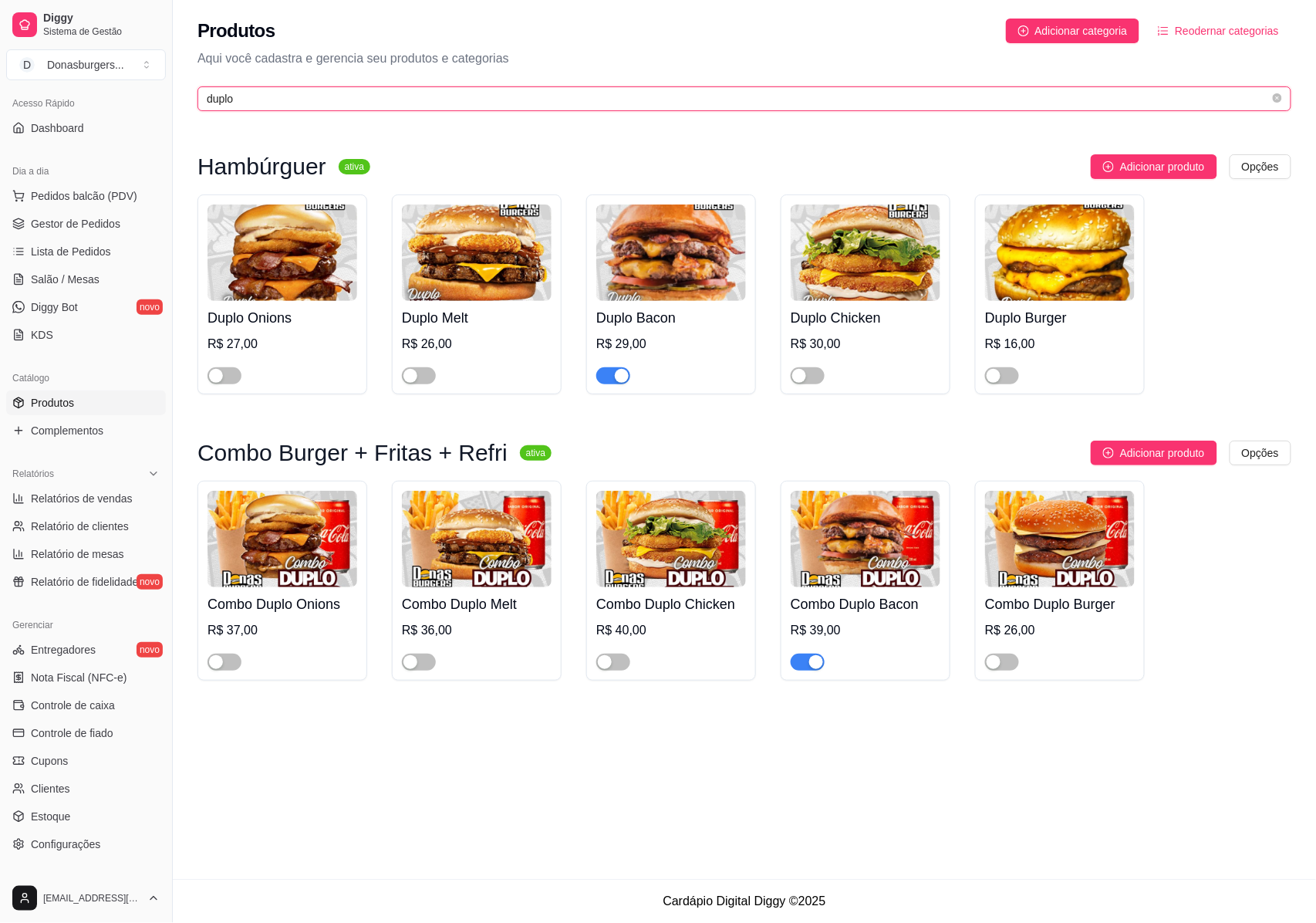
type input "duplo"
click at [652, 271] on img at bounding box center [671, 253] width 150 height 97
click at [60, 217] on span "Gestor de Pedidos" at bounding box center [75, 223] width 89 height 15
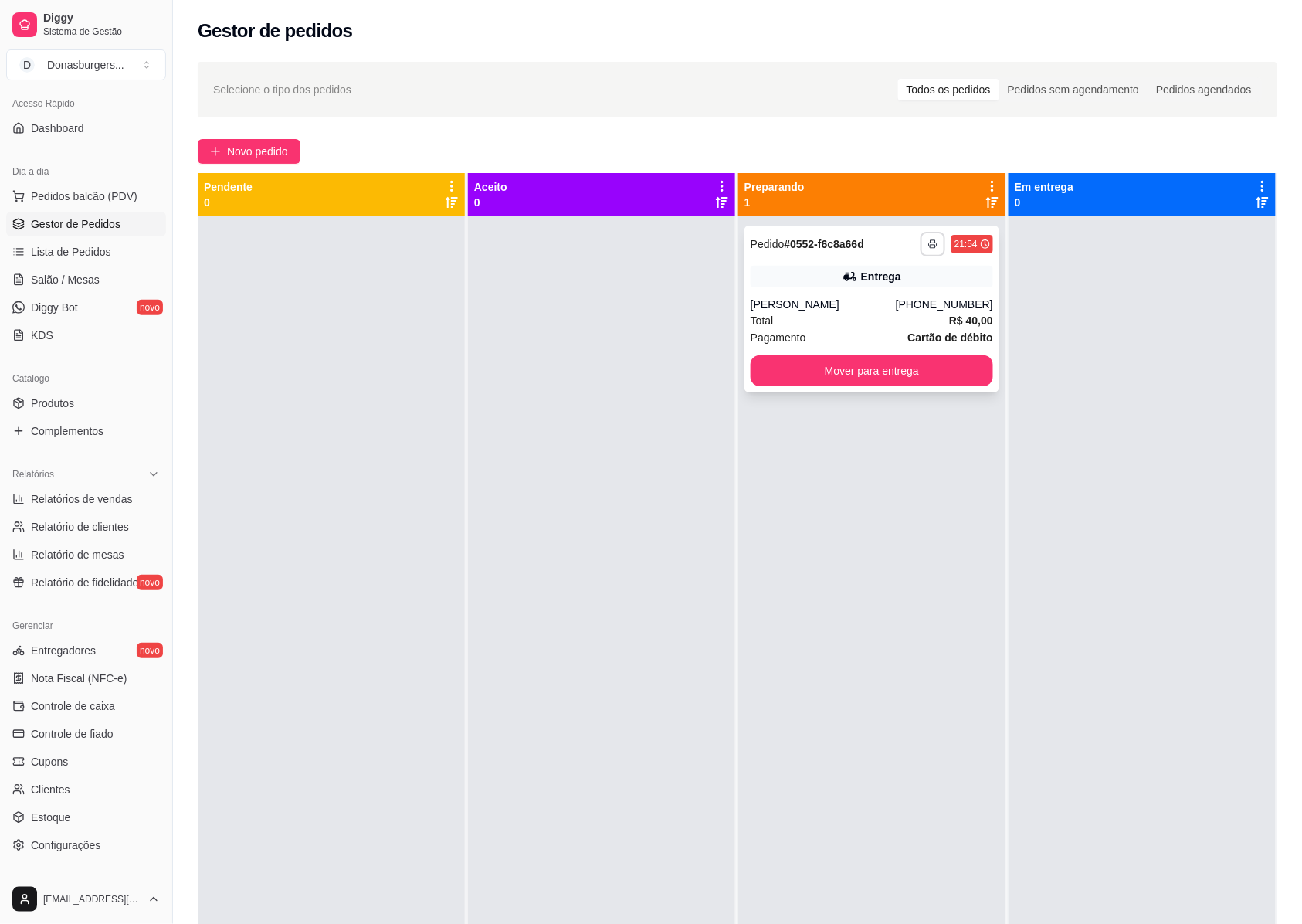
click at [928, 238] on button "button" at bounding box center [933, 244] width 25 height 25
click at [881, 303] on button "IMP donas" at bounding box center [881, 298] width 112 height 25
click at [826, 365] on button "Mover para entrega" at bounding box center [873, 371] width 235 height 30
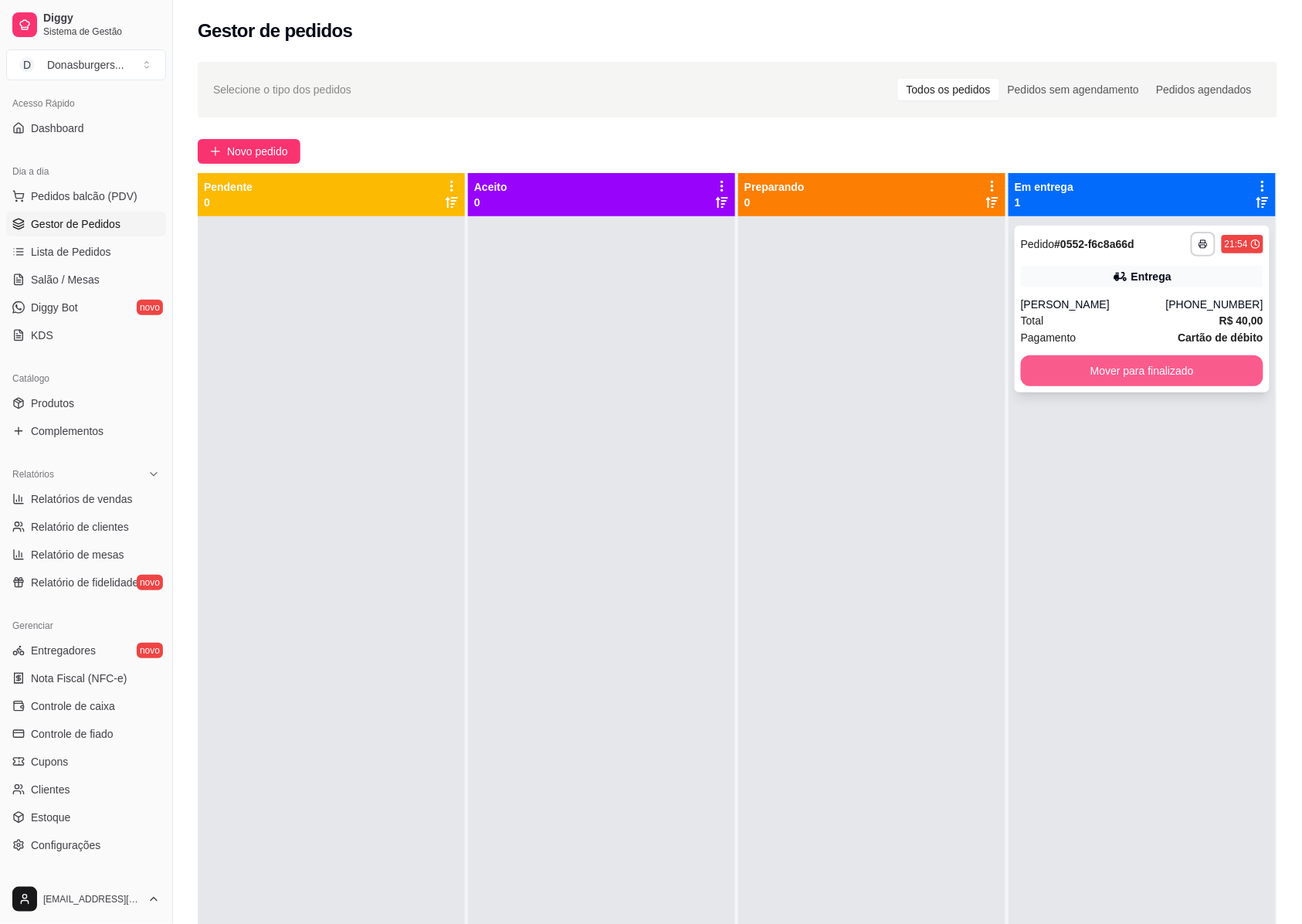
click at [1152, 366] on button "Mover para finalizado" at bounding box center [1142, 371] width 243 height 31
